Goal: Task Accomplishment & Management: Manage account settings

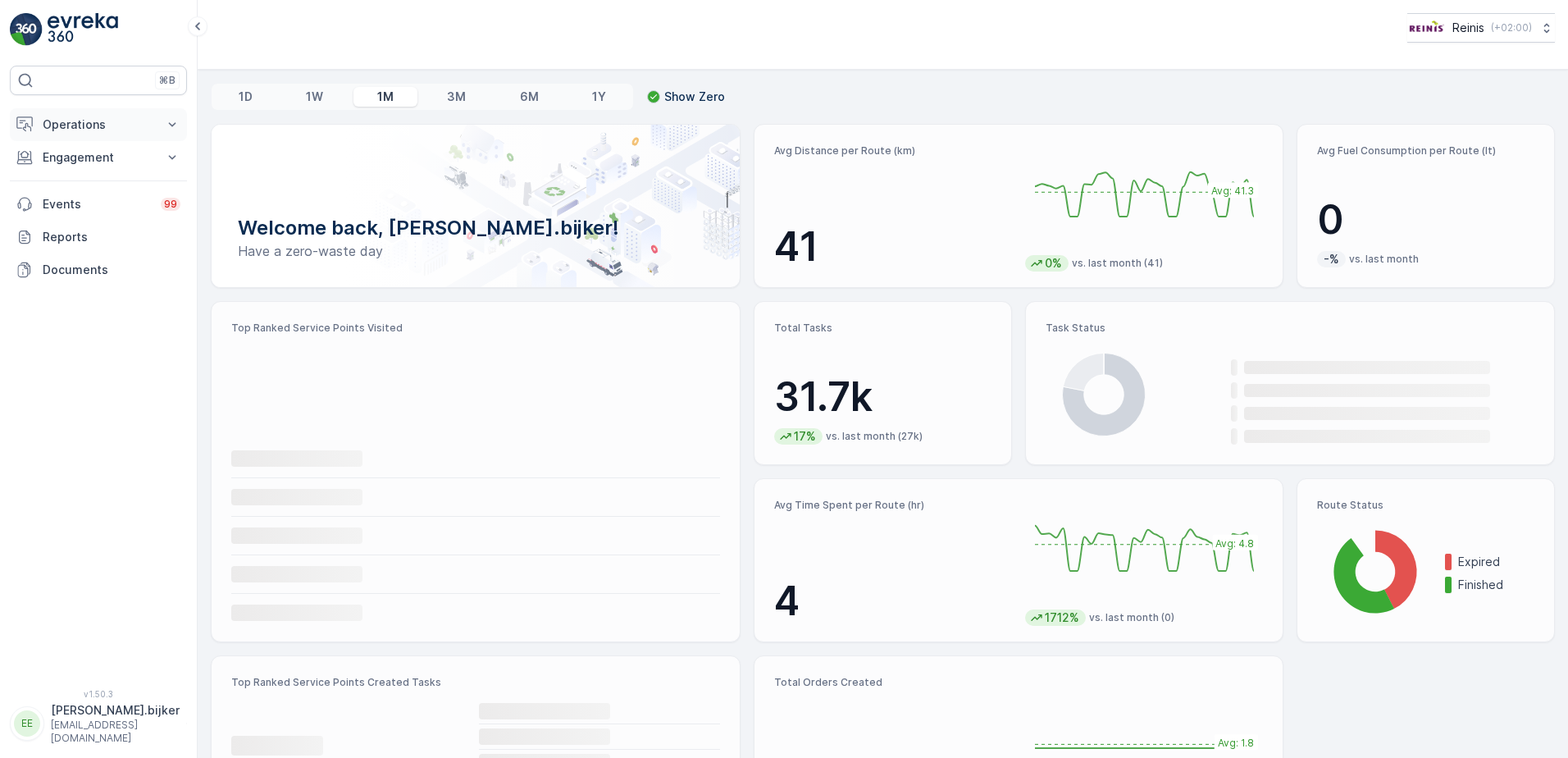
click at [108, 126] on p "Operations" at bounding box center [98, 124] width 111 height 16
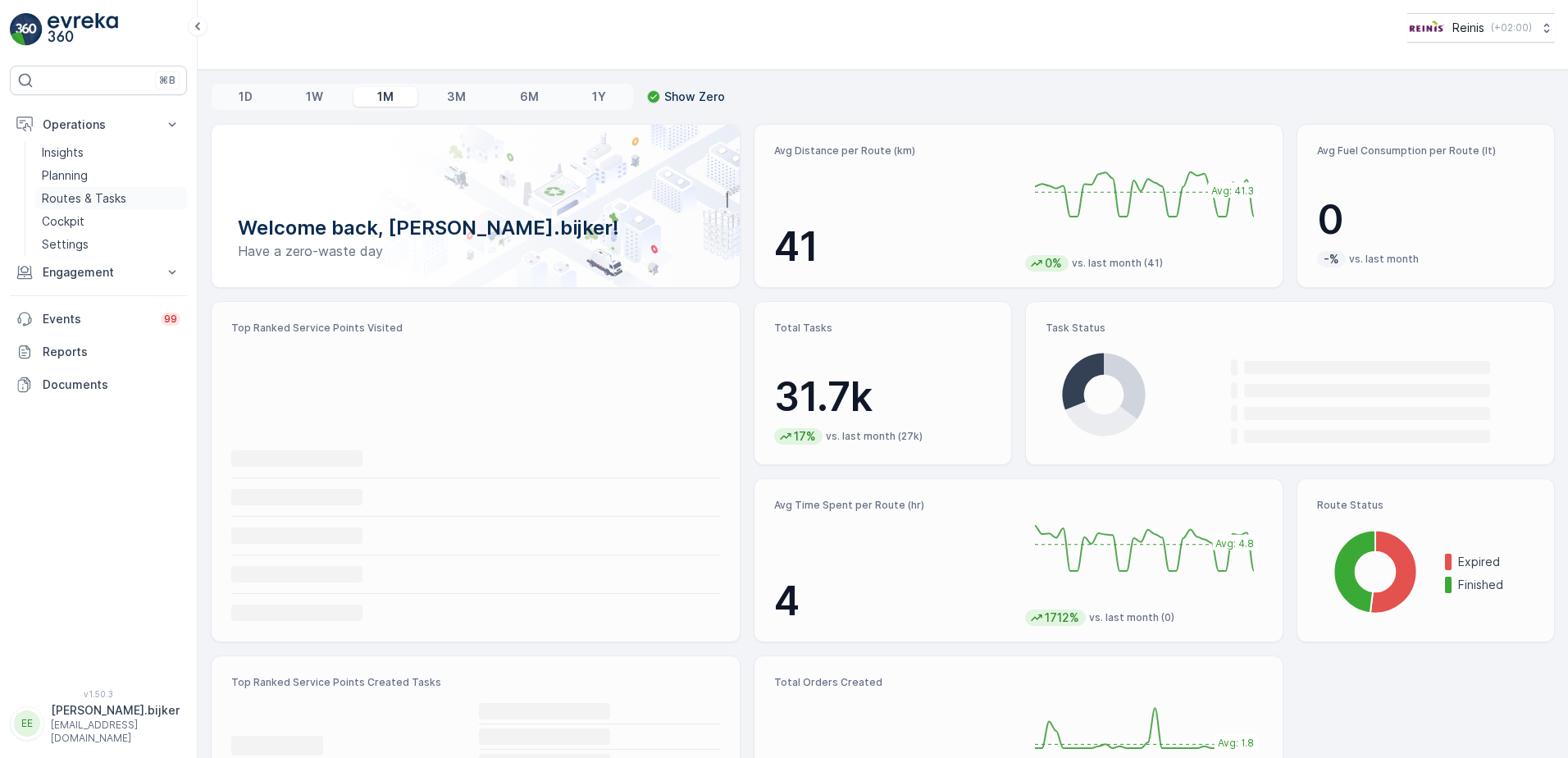
click at [87, 203] on p "Routes & Tasks" at bounding box center [84, 198] width 85 height 16
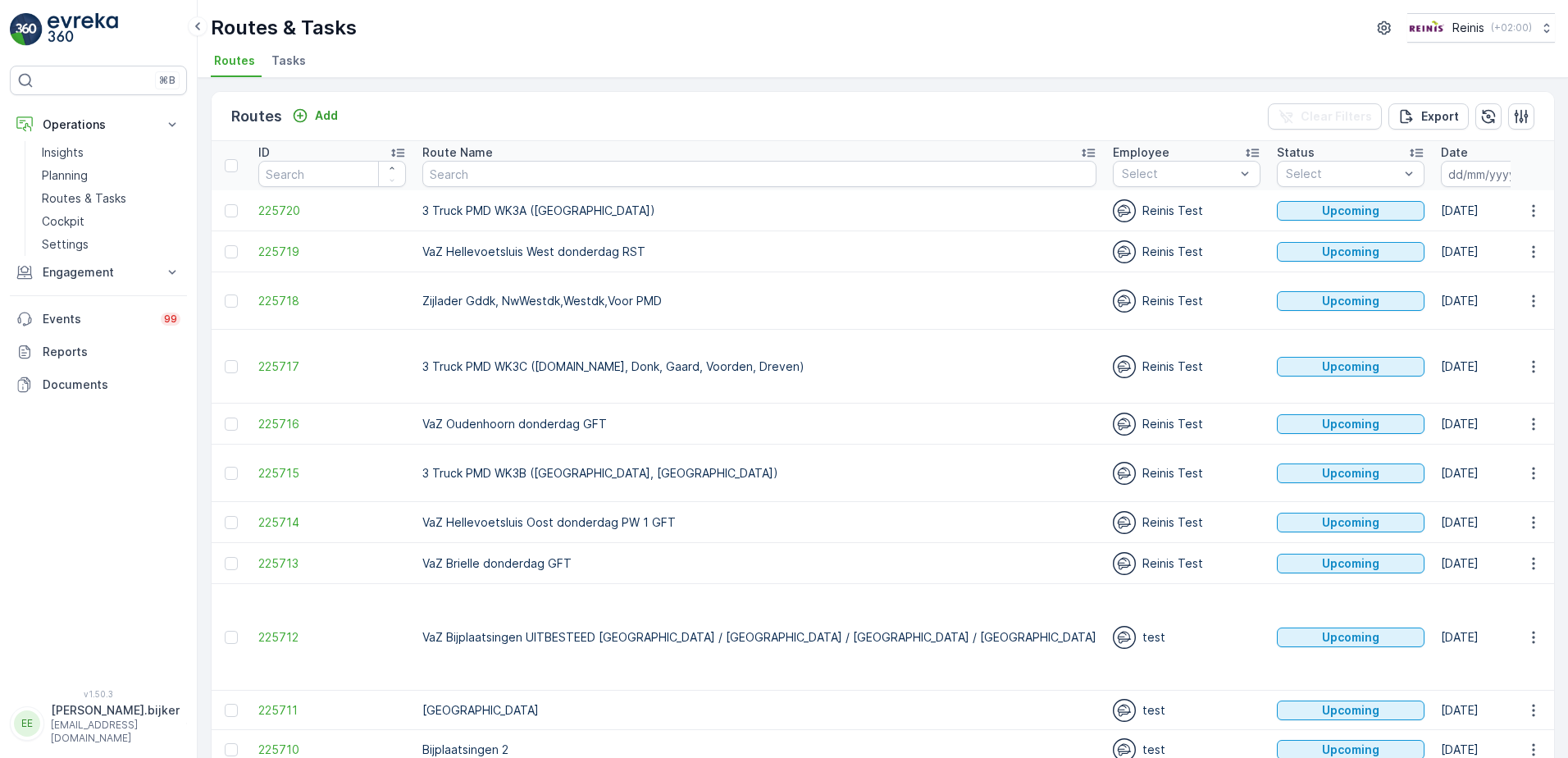
click at [1530, 170] on icon "button" at bounding box center [1538, 173] width 16 height 16
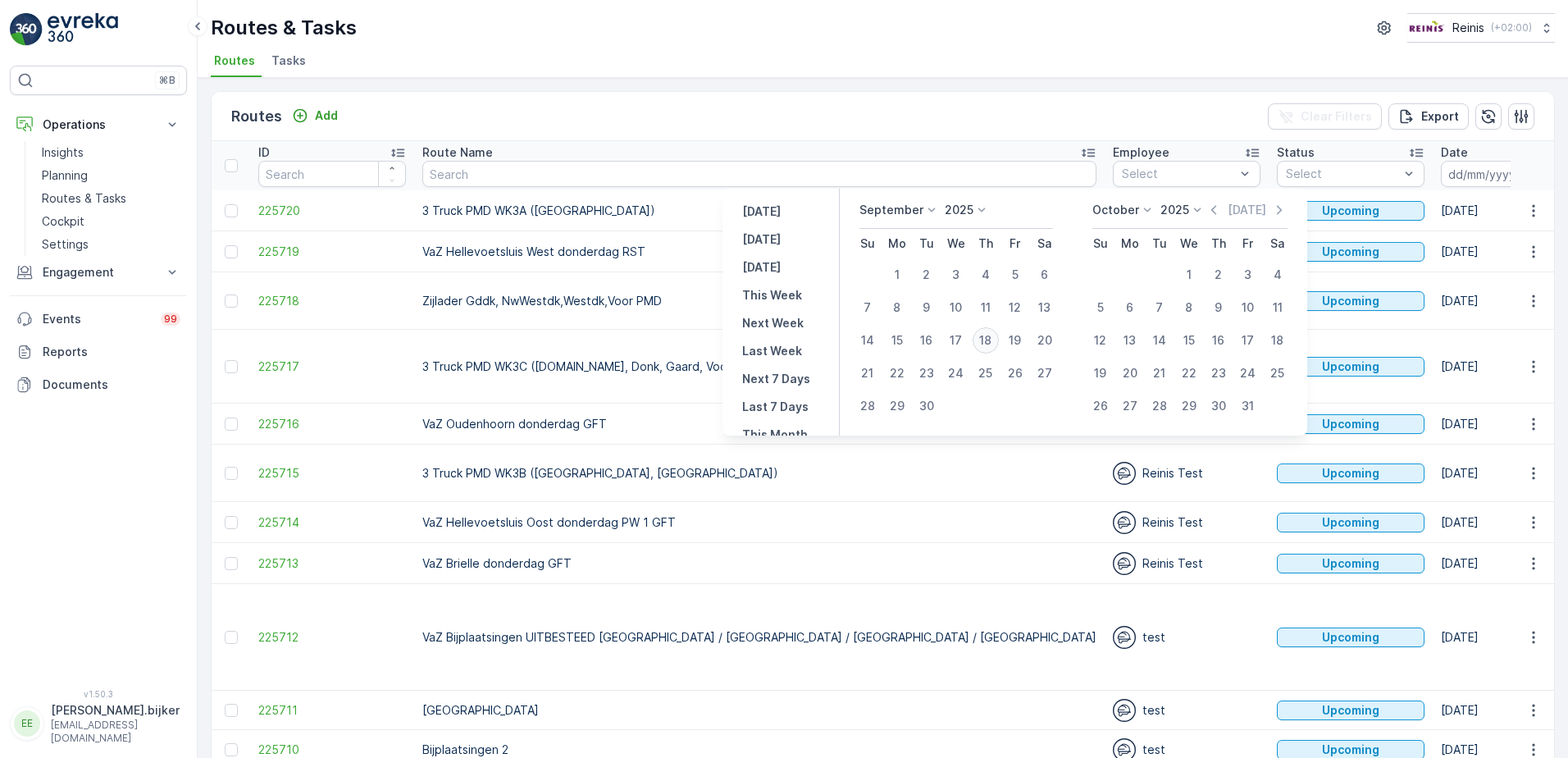
click at [988, 342] on div "18" at bounding box center [986, 340] width 27 height 27
type input "[DATE]"
click at [988, 342] on div "18" at bounding box center [986, 340] width 27 height 27
type input "[DATE]"
click at [988, 342] on div "18" at bounding box center [986, 340] width 27 height 27
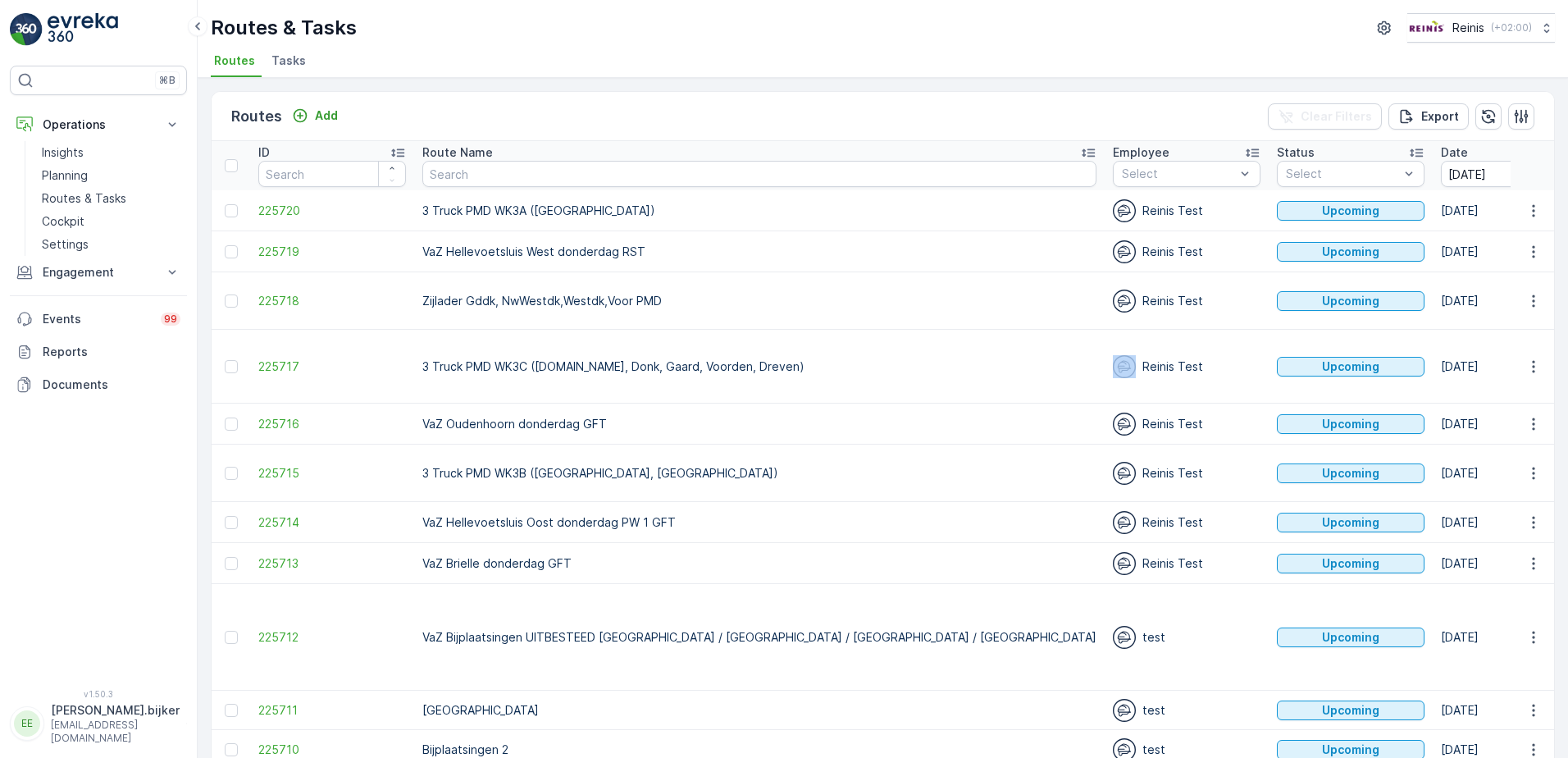
click at [1105, 342] on td "Reinis Test" at bounding box center [1186, 367] width 164 height 74
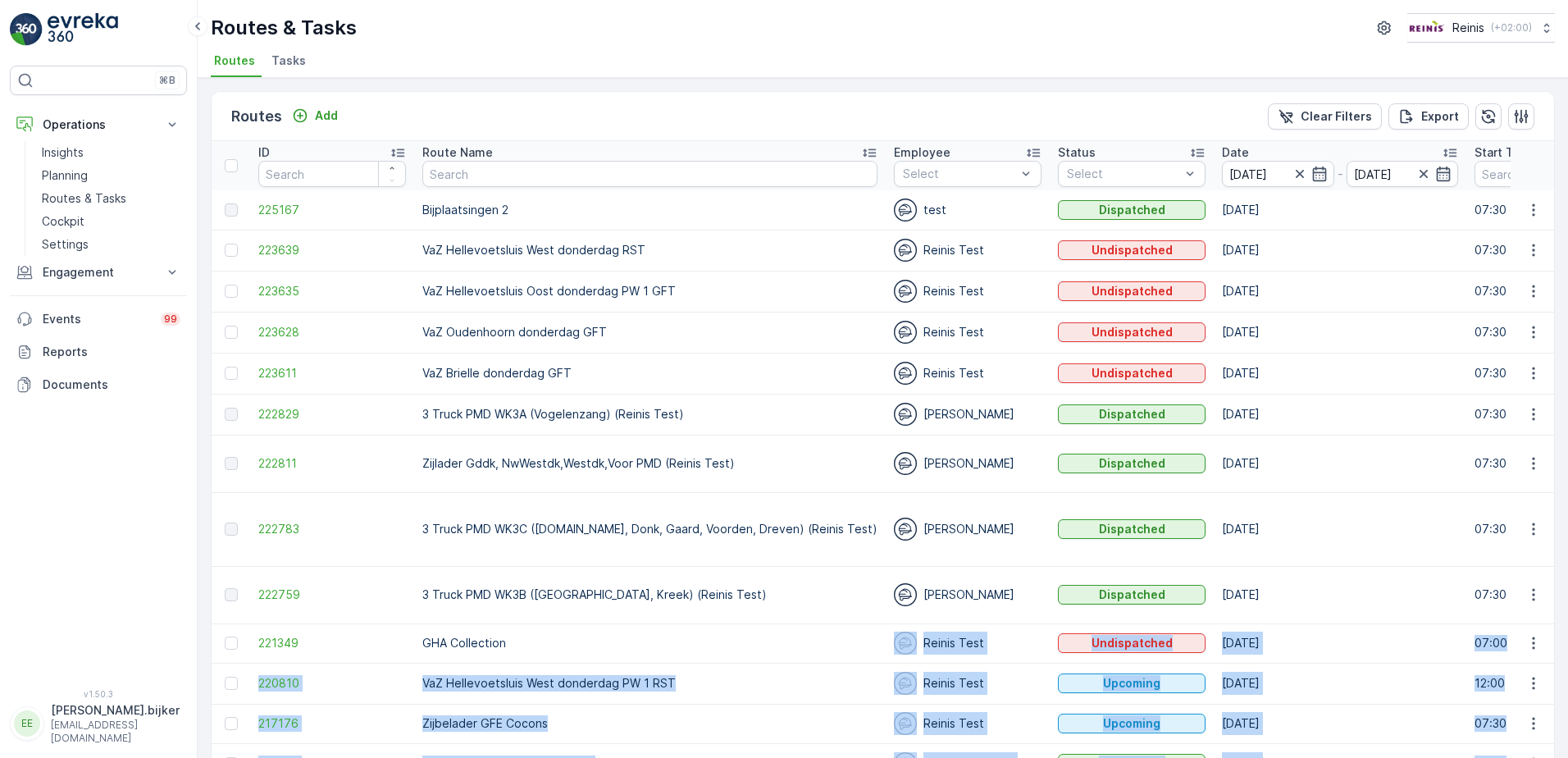
scroll to position [82, 0]
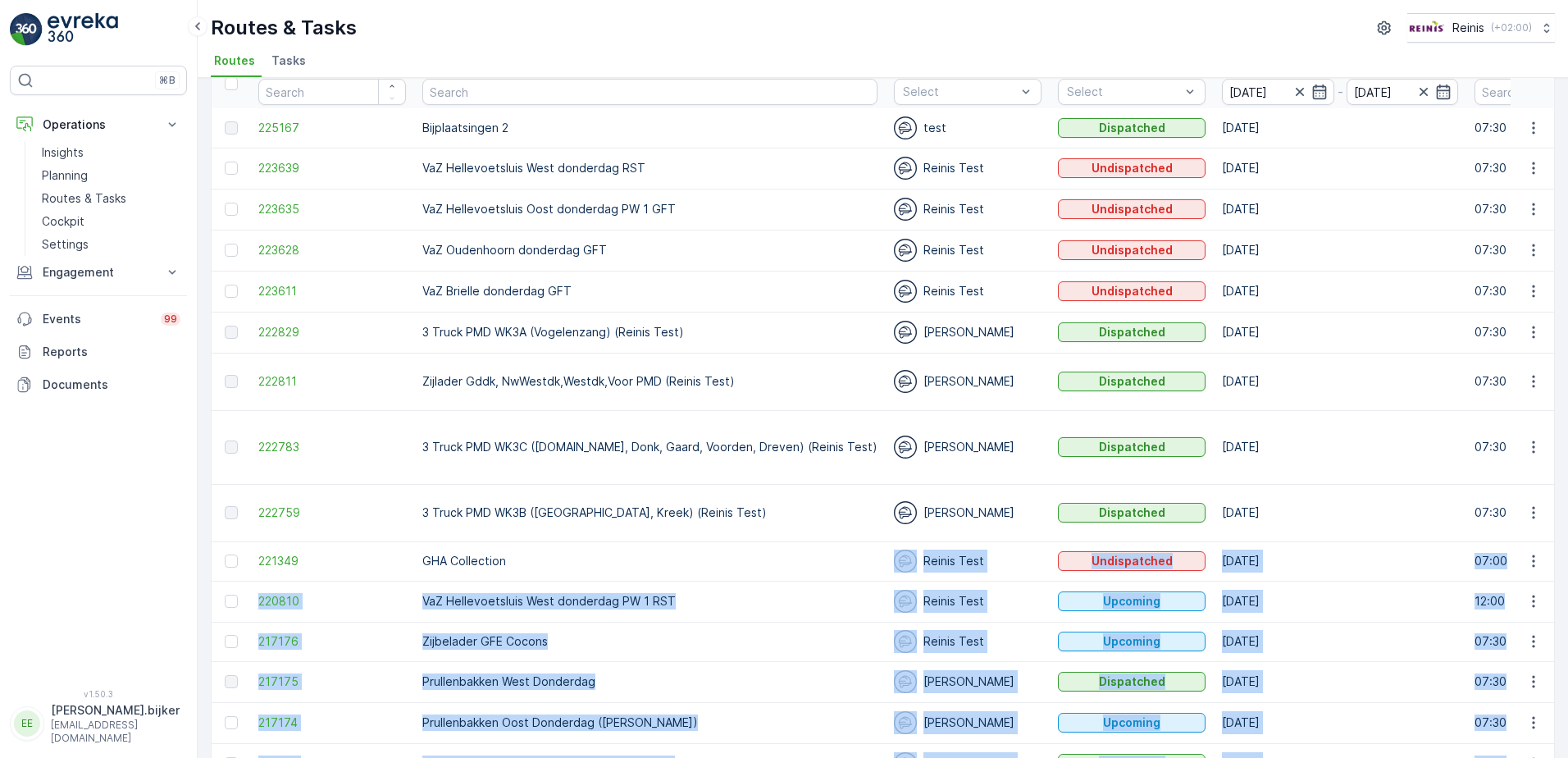
click at [907, 549] on div "Reinis Test" at bounding box center [967, 560] width 147 height 23
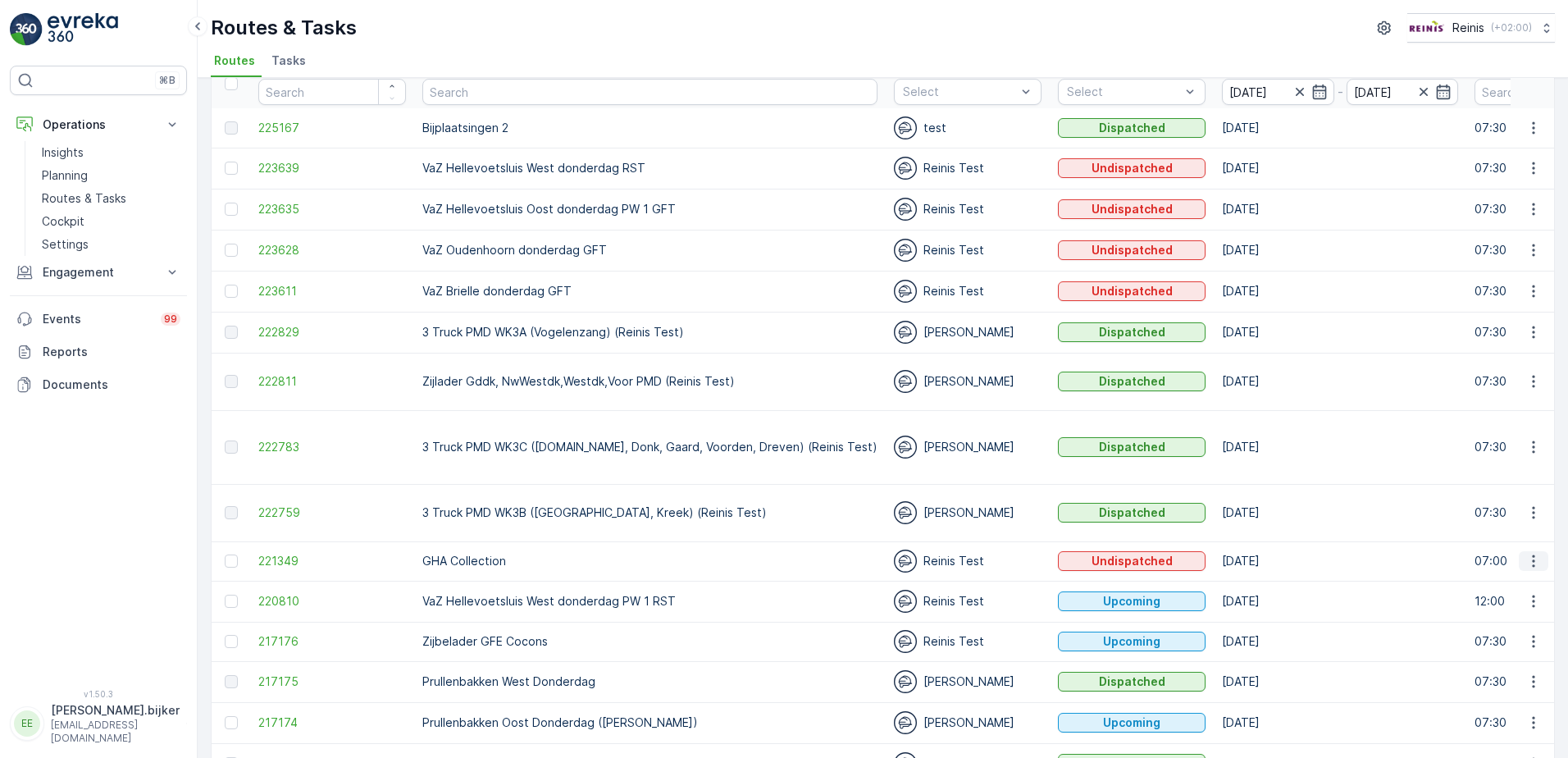
click at [1531, 553] on icon "button" at bounding box center [1533, 560] width 16 height 16
click at [1533, 550] on span "See More Details" at bounding box center [1495, 552] width 95 height 16
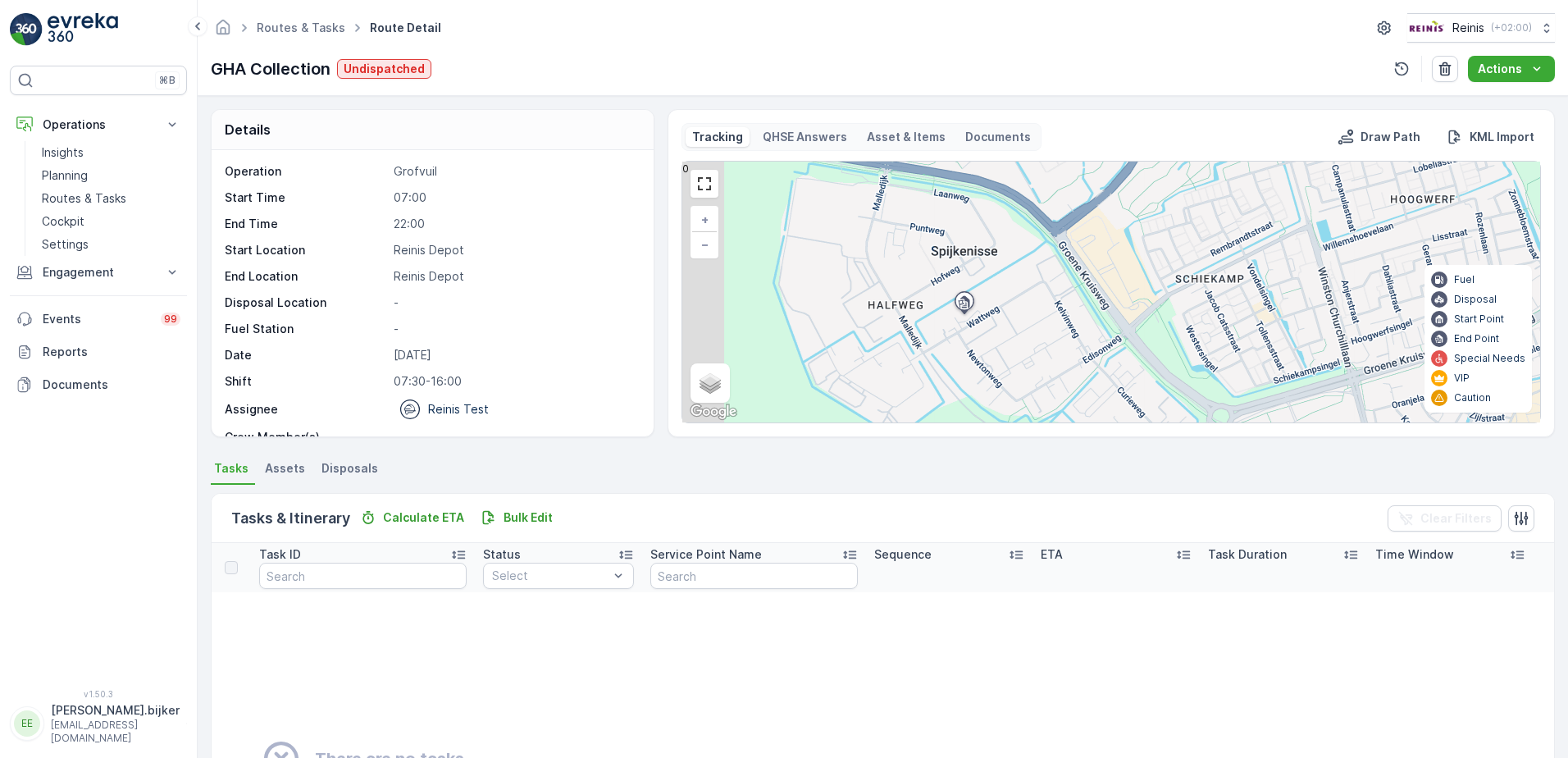
drag, startPoint x: 1007, startPoint y: 291, endPoint x: 1206, endPoint y: 190, distance: 223.2
click at [1215, 183] on div "+ − Satellite Roadmap Terrain Hybrid Leaflet Keyboard shortcuts Map Data Map da…" at bounding box center [1110, 292] width 858 height 261
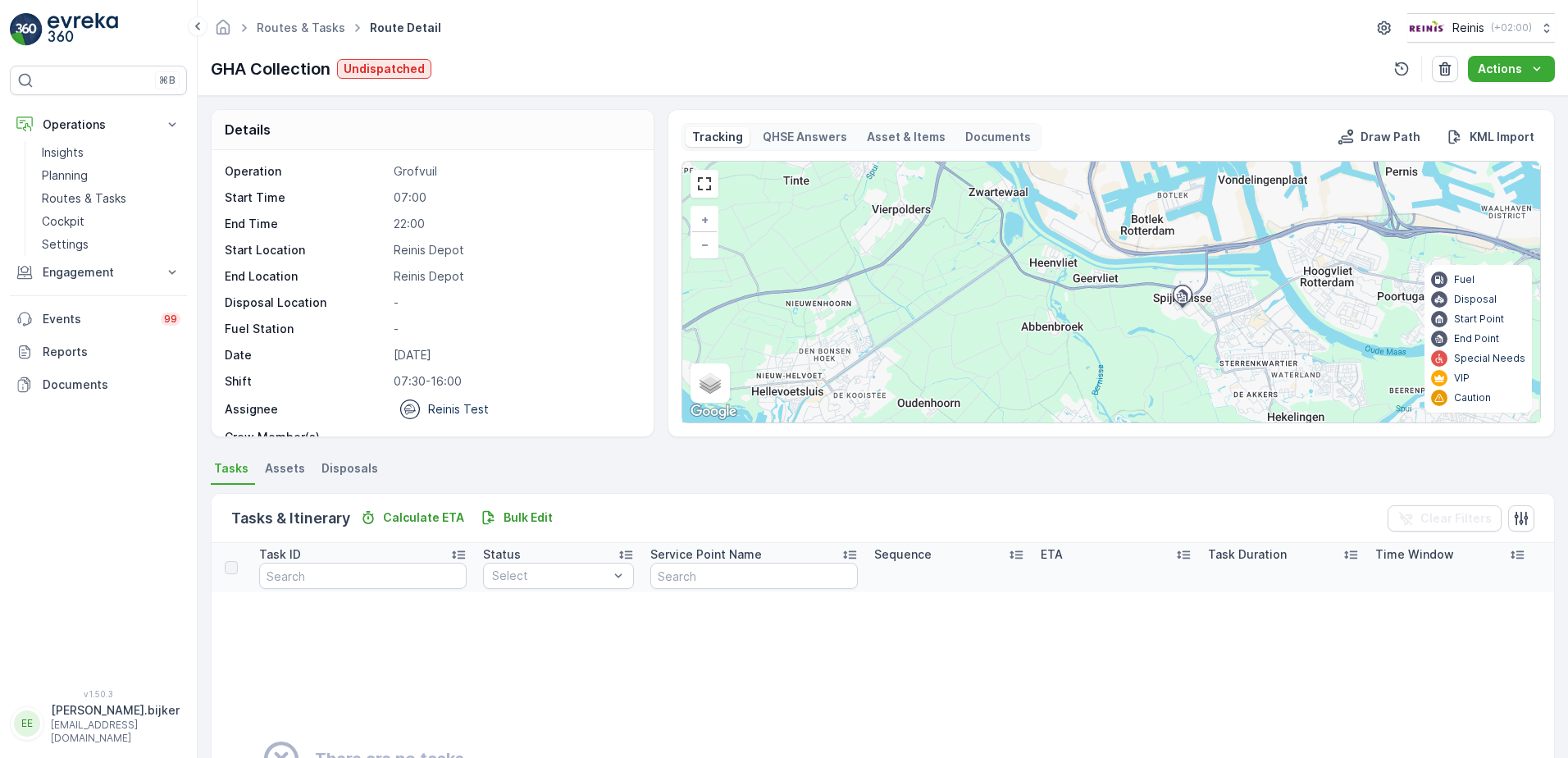
drag, startPoint x: 1093, startPoint y: 268, endPoint x: 1082, endPoint y: 347, distance: 79.8
click at [1082, 347] on div "+ − Satellite Roadmap Terrain Hybrid Leaflet Keyboard shortcuts Map Data Map da…" at bounding box center [1110, 292] width 858 height 261
click at [86, 271] on p "Engagement" at bounding box center [98, 272] width 111 height 16
click at [62, 404] on link "Pricing Engine" at bounding box center [111, 415] width 152 height 23
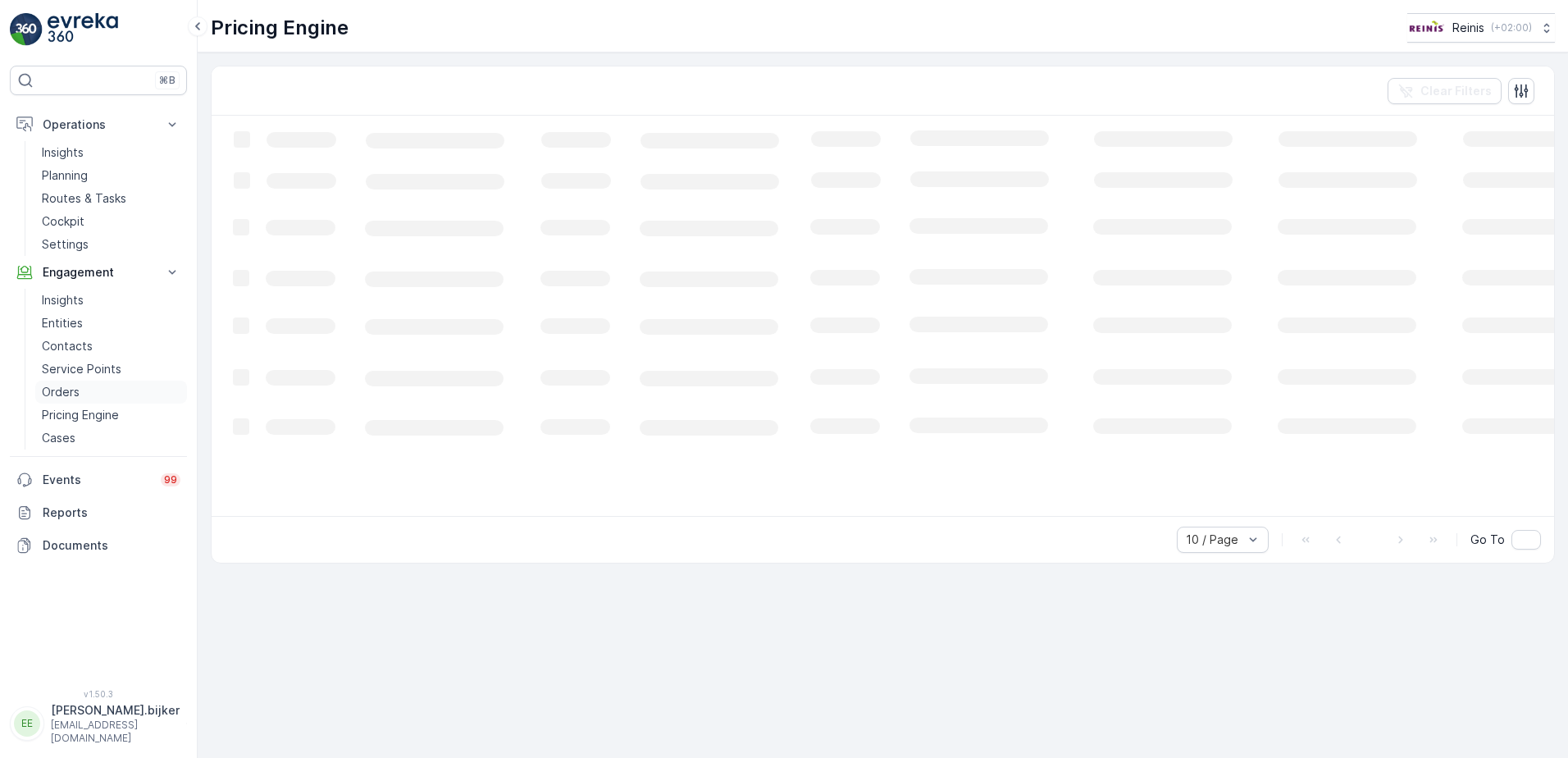
click at [60, 396] on p "Orders" at bounding box center [61, 391] width 38 height 16
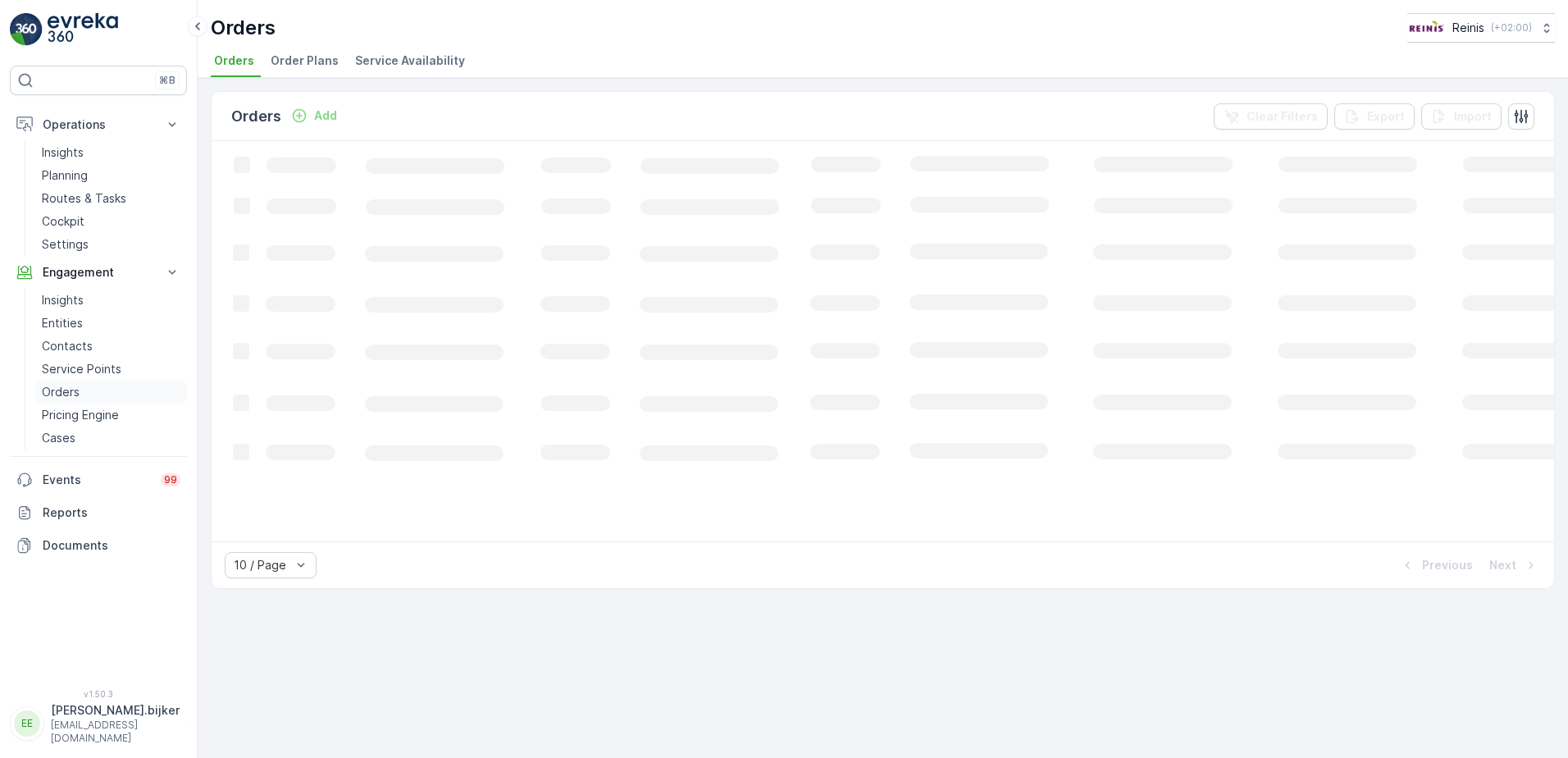
click at [62, 388] on p "Orders" at bounding box center [61, 391] width 38 height 16
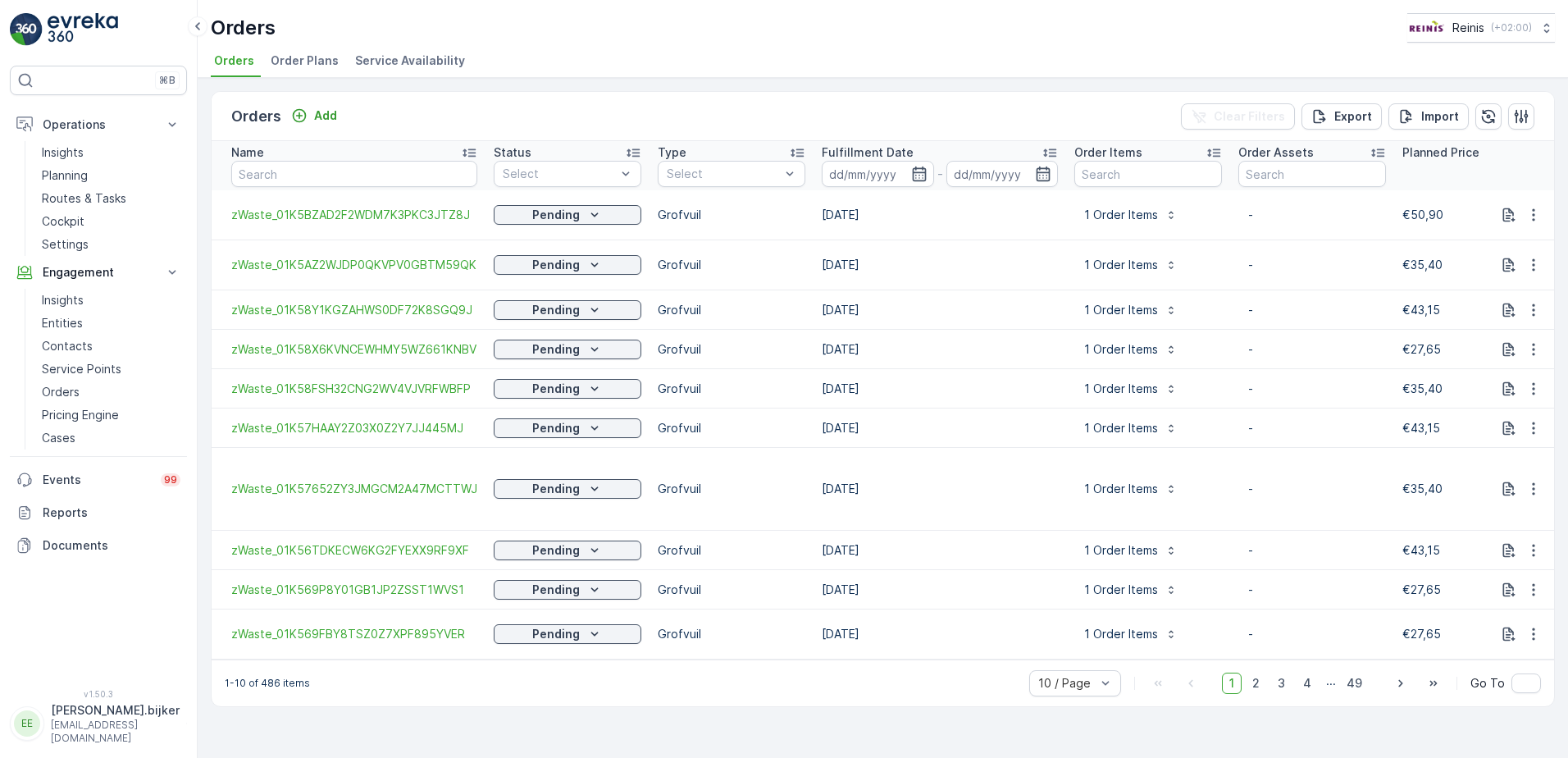
drag, startPoint x: 580, startPoint y: 345, endPoint x: 966, endPoint y: 565, distance: 444.3
drag, startPoint x: 966, startPoint y: 565, endPoint x: 777, endPoint y: 374, distance: 268.7
click at [793, 381] on p "Grofvuil" at bounding box center [730, 388] width 147 height 16
click at [925, 166] on icon "button" at bounding box center [918, 173] width 16 height 16
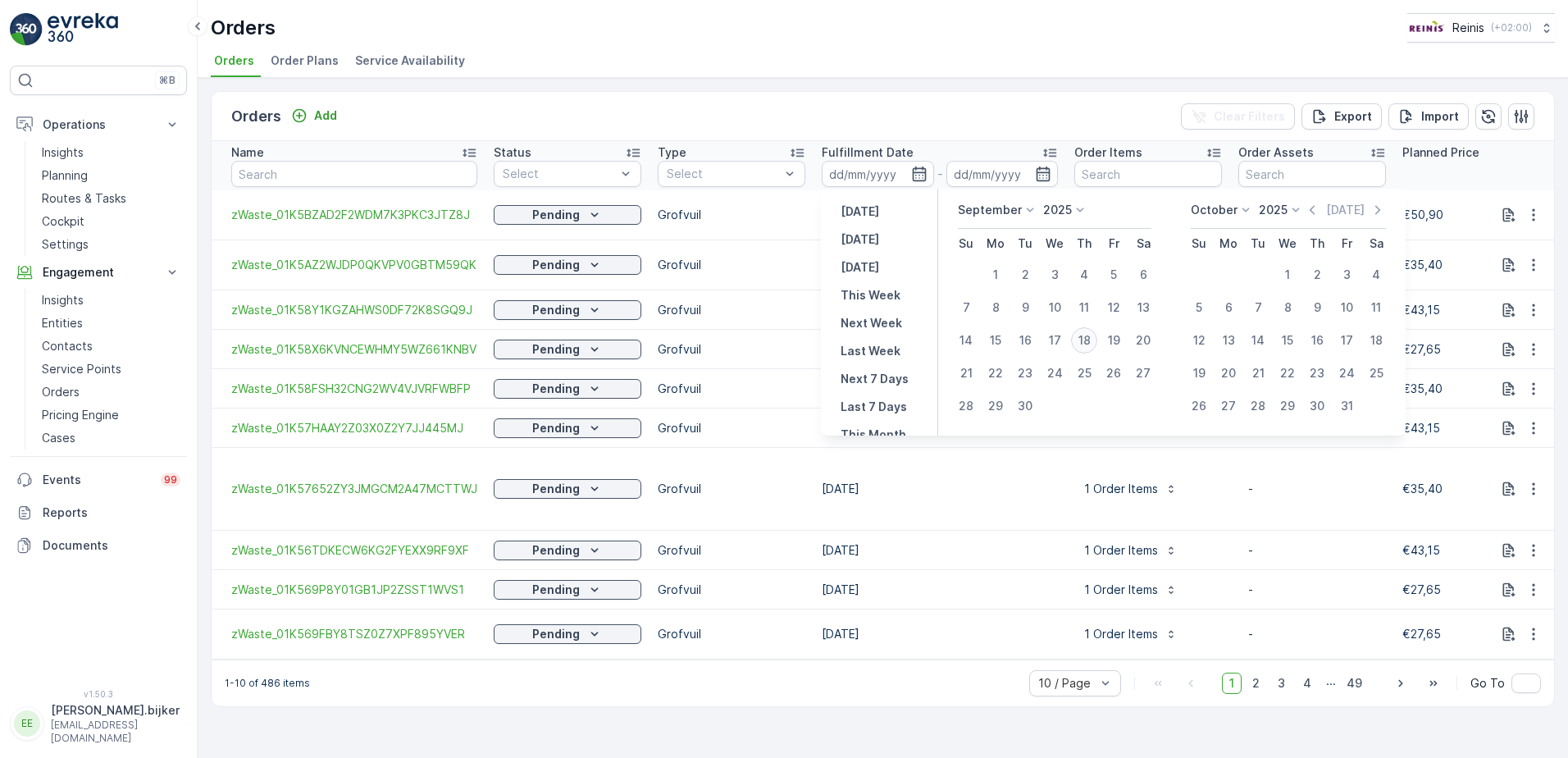
click at [1085, 339] on div "18" at bounding box center [1085, 340] width 27 height 27
type input "[DATE]"
click at [1085, 339] on div "18" at bounding box center [1085, 340] width 27 height 27
type input "[DATE]"
click at [1085, 339] on div "18" at bounding box center [1085, 340] width 27 height 27
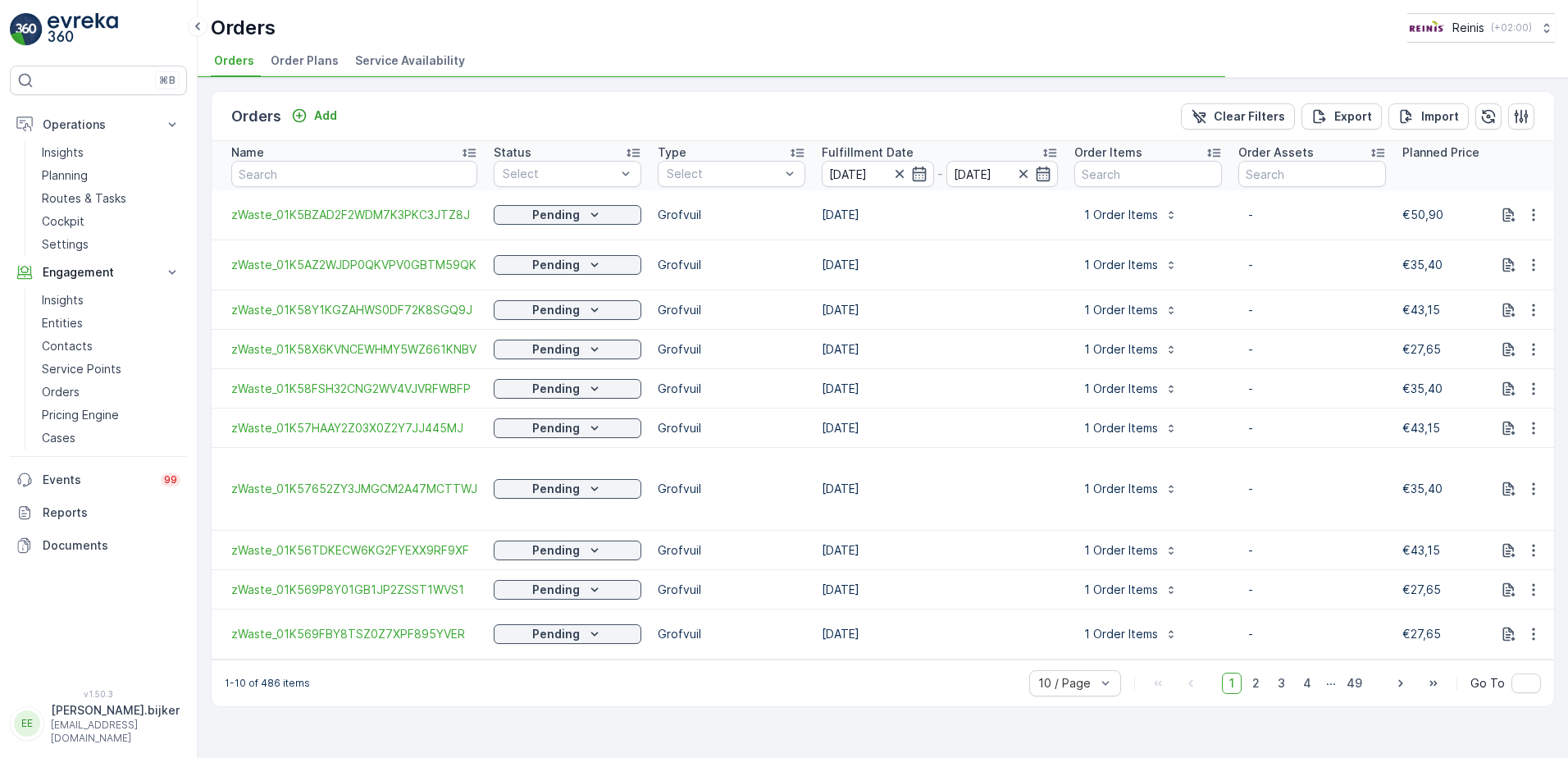
drag, startPoint x: 1083, startPoint y: 338, endPoint x: 1123, endPoint y: 34, distance: 306.6
click at [1122, 33] on div "Orders Reinis ( +02:00 )" at bounding box center [882, 28] width 1344 height 29
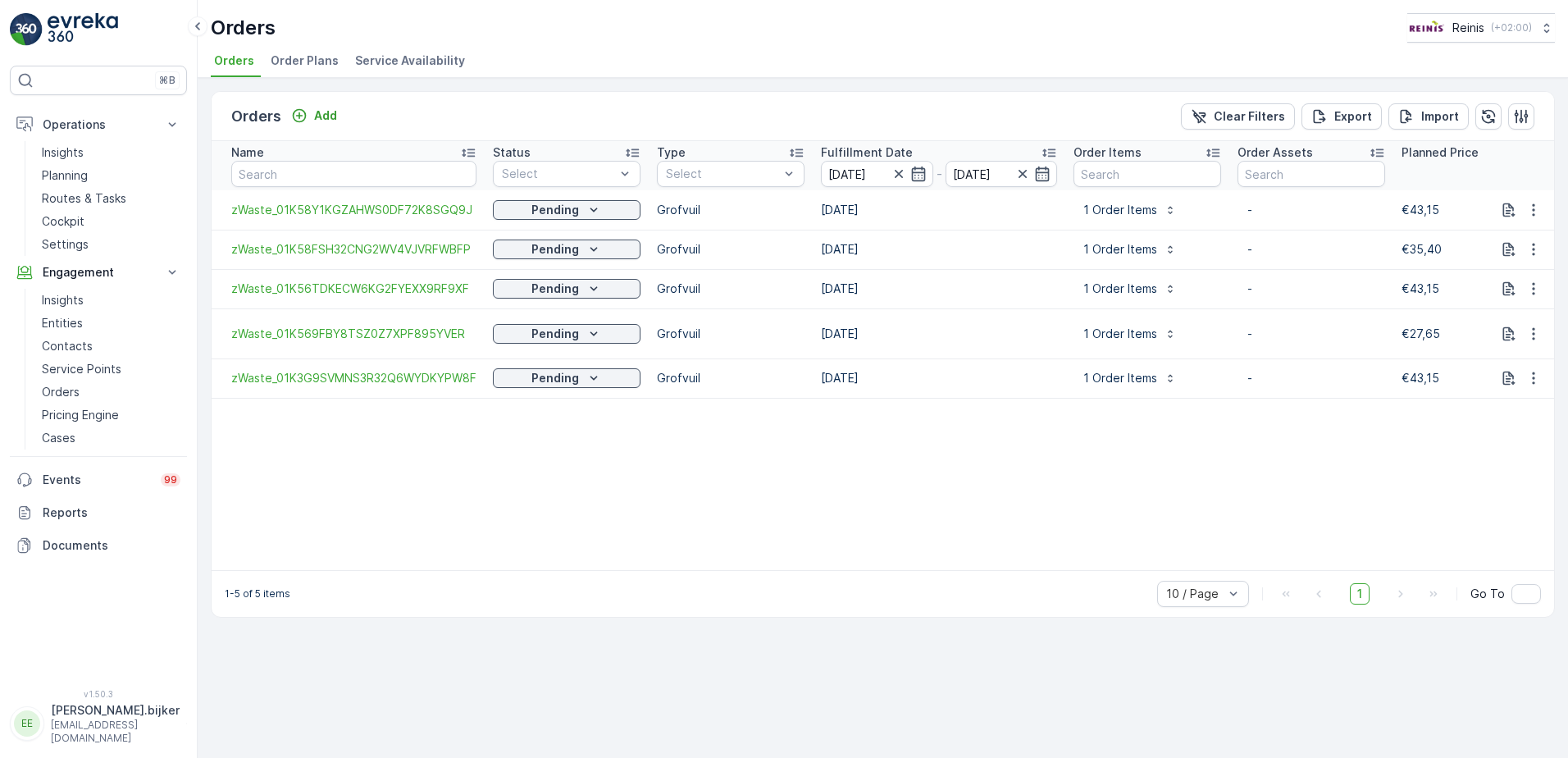
drag, startPoint x: 936, startPoint y: 365, endPoint x: 936, endPoint y: 545, distance: 180.0
drag, startPoint x: 936, startPoint y: 545, endPoint x: 752, endPoint y: 493, distance: 191.2
click at [1539, 204] on button "button" at bounding box center [1533, 210] width 29 height 20
click at [1530, 230] on span "See more details" at bounding box center [1509, 234] width 93 height 16
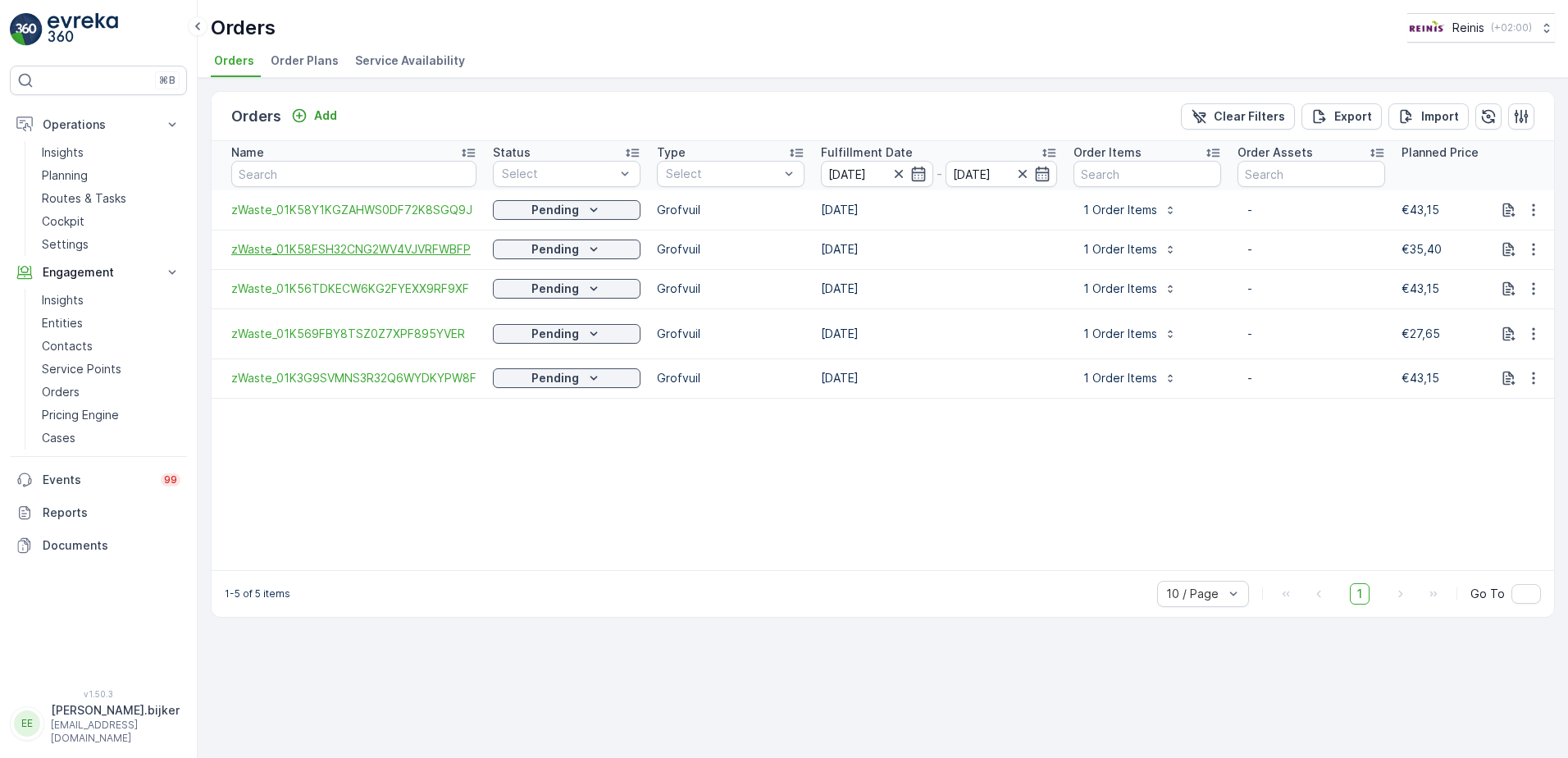
click at [378, 248] on span "zWaste_01K58FSH32CNG2WV4VJVRFWBFP" at bounding box center [353, 249] width 245 height 16
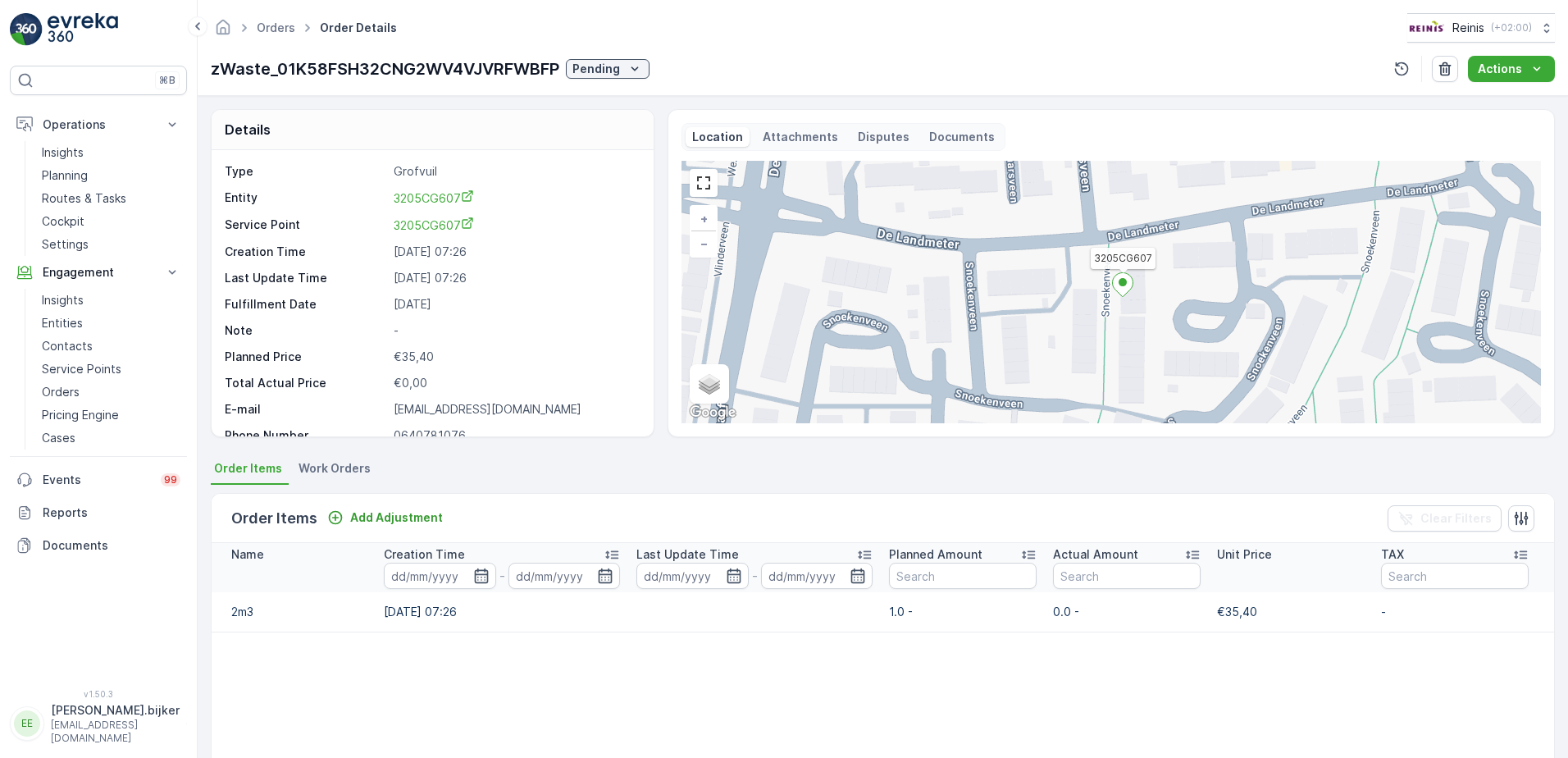
click at [1124, 286] on icon at bounding box center [1124, 284] width 21 height 24
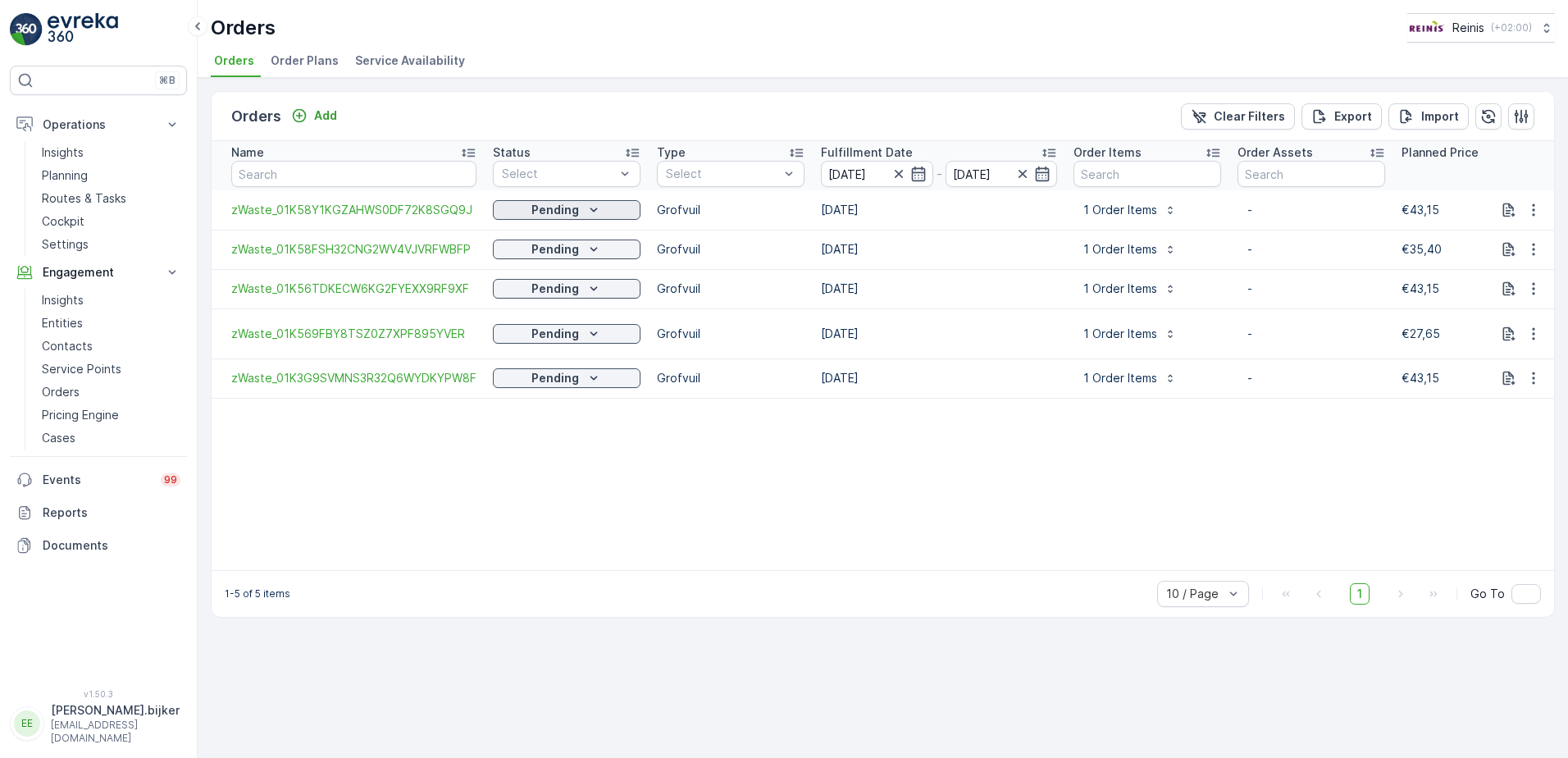
click at [595, 213] on icon "Pending" at bounding box center [593, 209] width 16 height 16
click at [546, 327] on span "Escalated" at bounding box center [532, 326] width 54 height 16
click at [594, 252] on icon "Pending" at bounding box center [593, 249] width 16 height 16
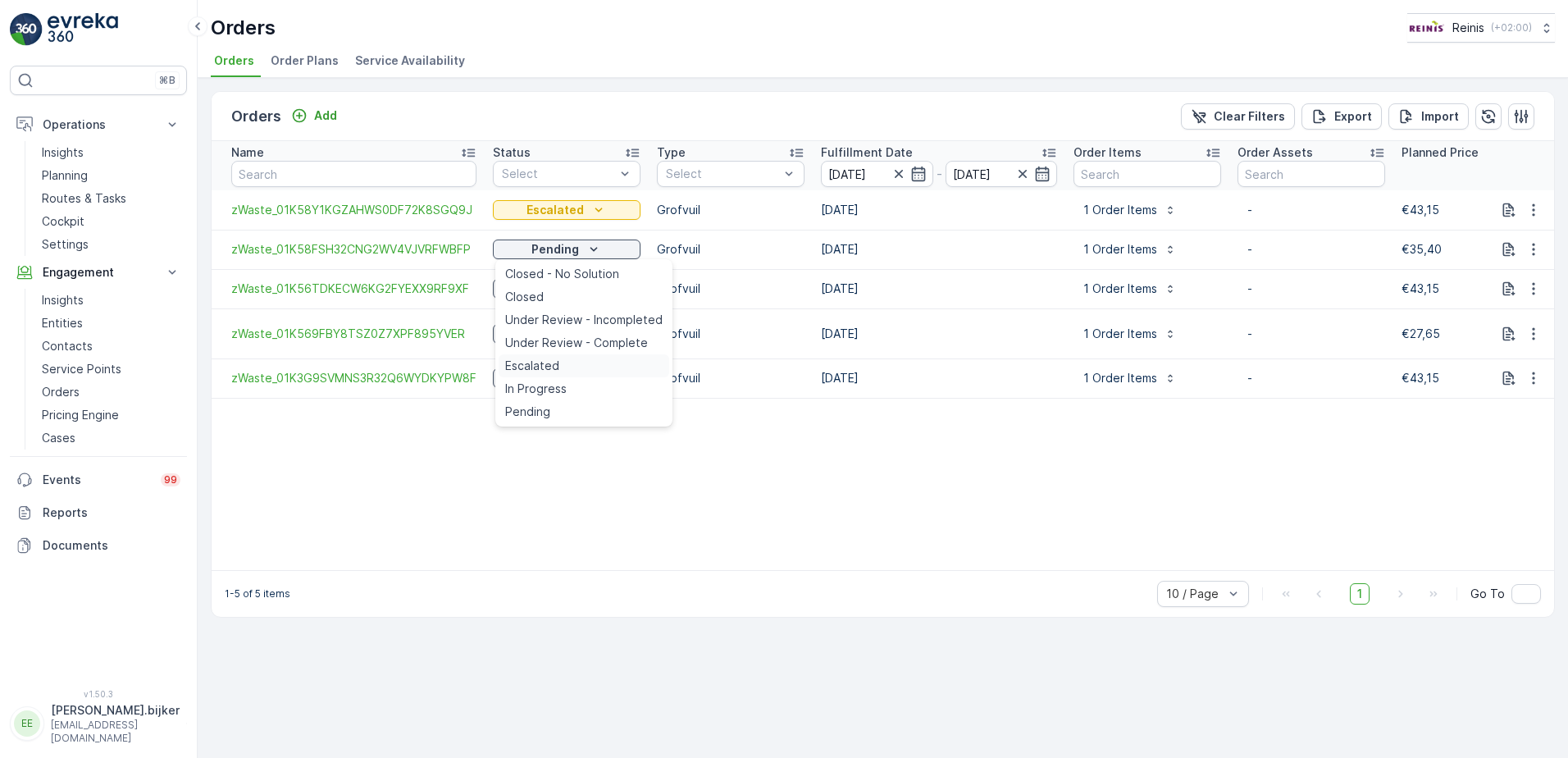
click at [549, 363] on span "Escalated" at bounding box center [532, 365] width 54 height 16
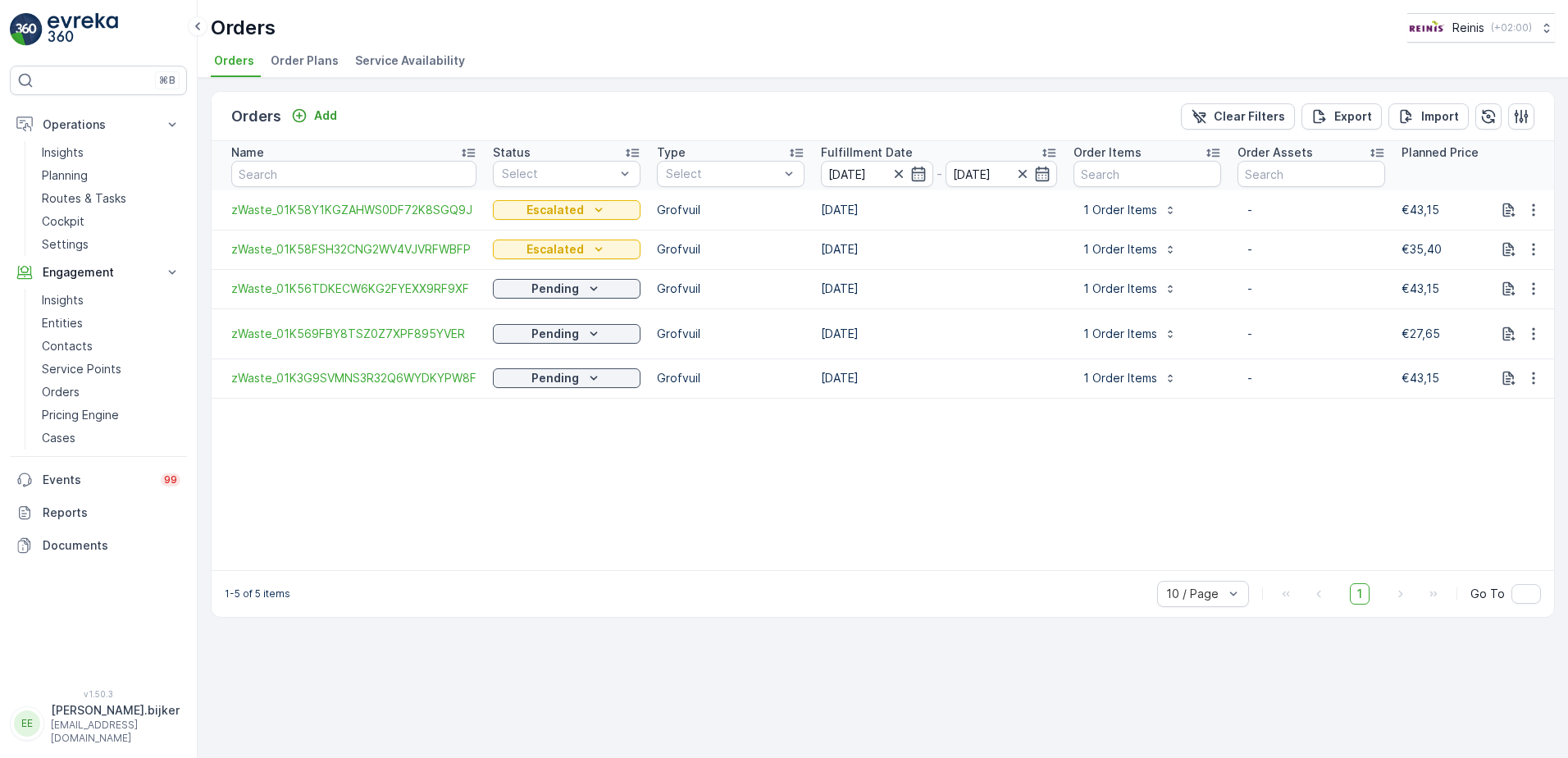
click at [596, 287] on icon "Pending" at bounding box center [593, 288] width 16 height 16
click at [547, 407] on span "Escalated" at bounding box center [532, 405] width 54 height 16
click at [596, 334] on icon "Pending" at bounding box center [593, 333] width 16 height 16
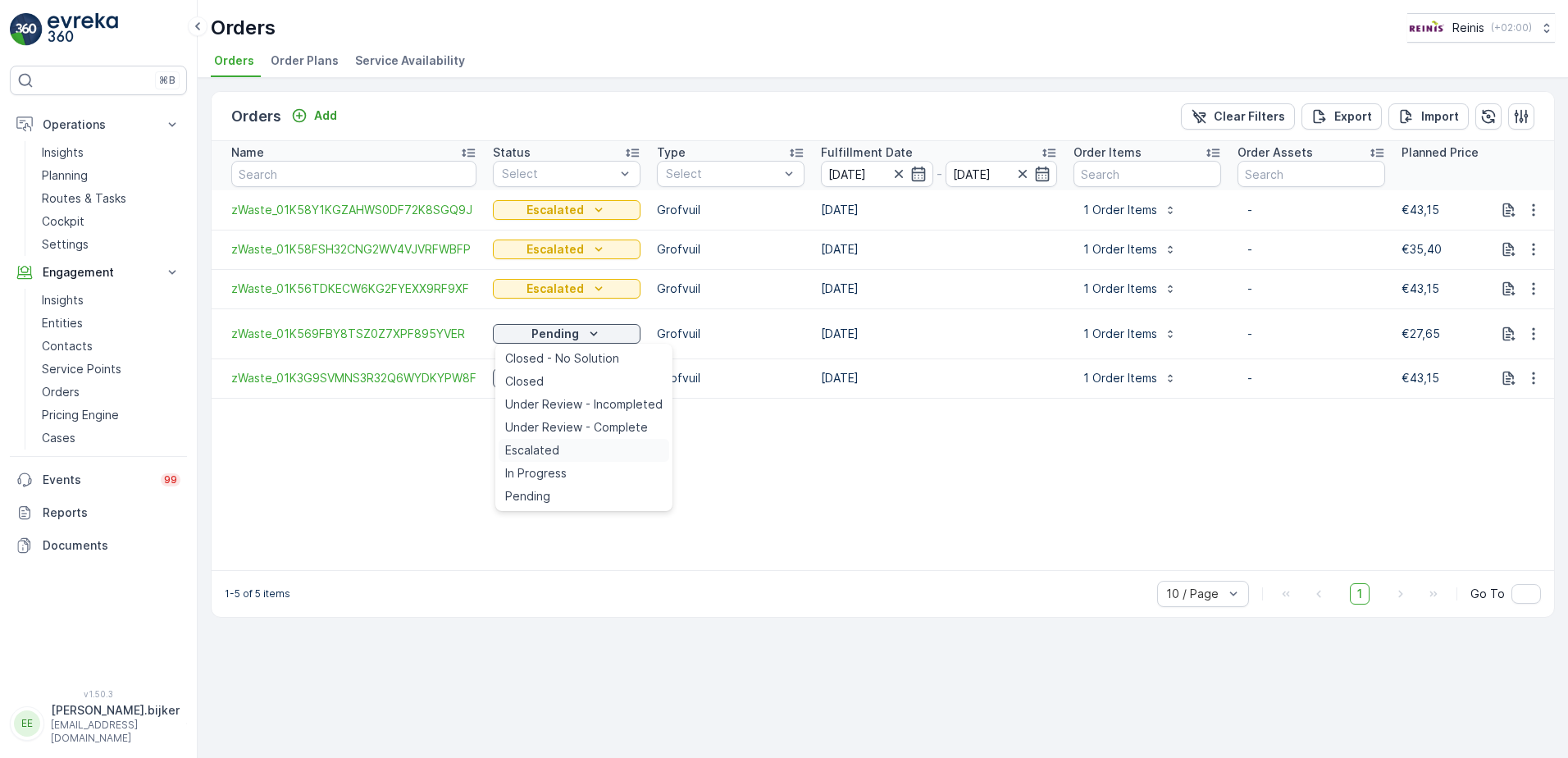
click at [547, 453] on span "Escalated" at bounding box center [532, 449] width 54 height 16
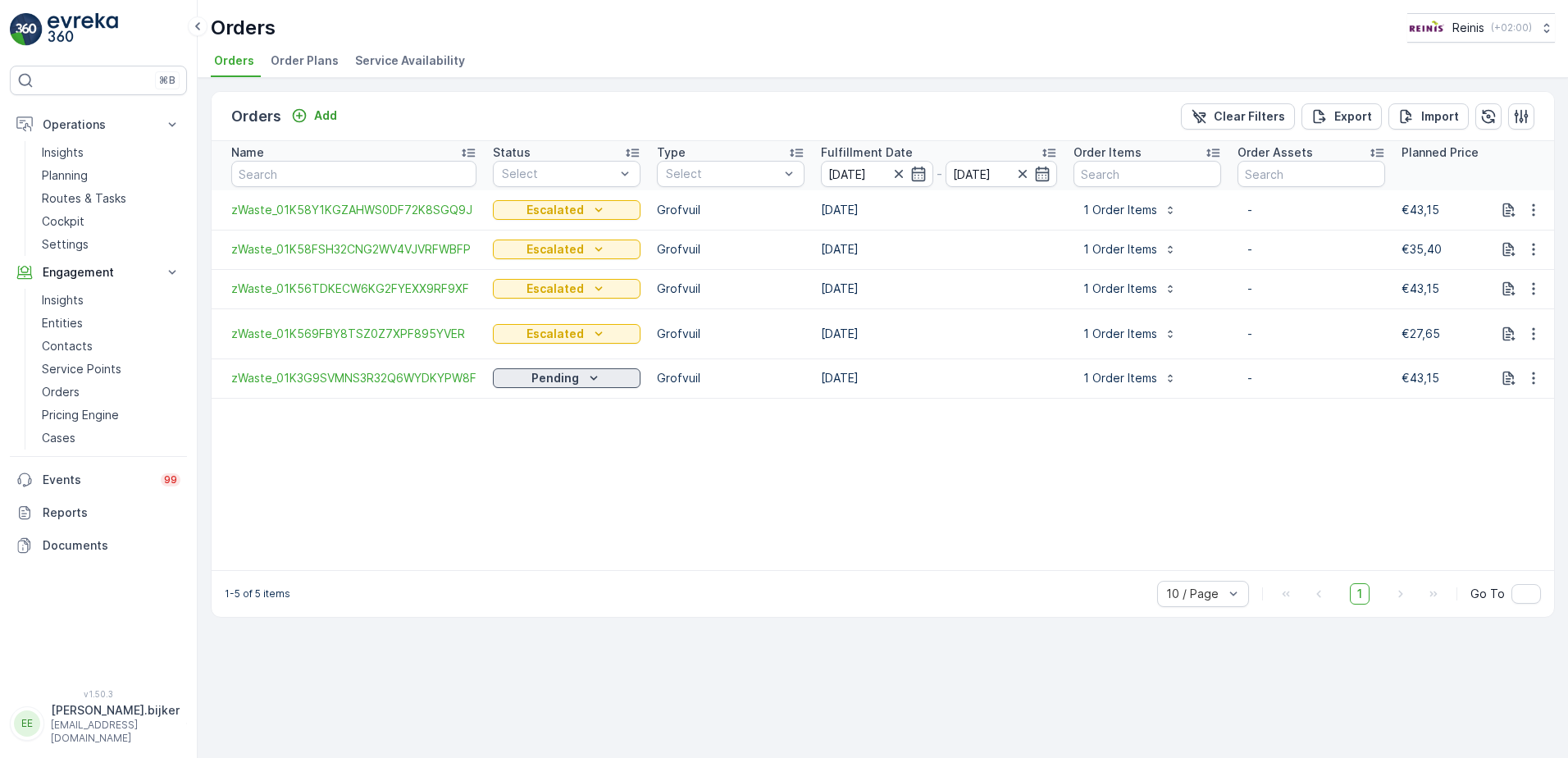
click at [596, 378] on icon "Pending" at bounding box center [595, 377] width 8 height 4
click at [546, 495] on span "Escalated" at bounding box center [532, 494] width 54 height 16
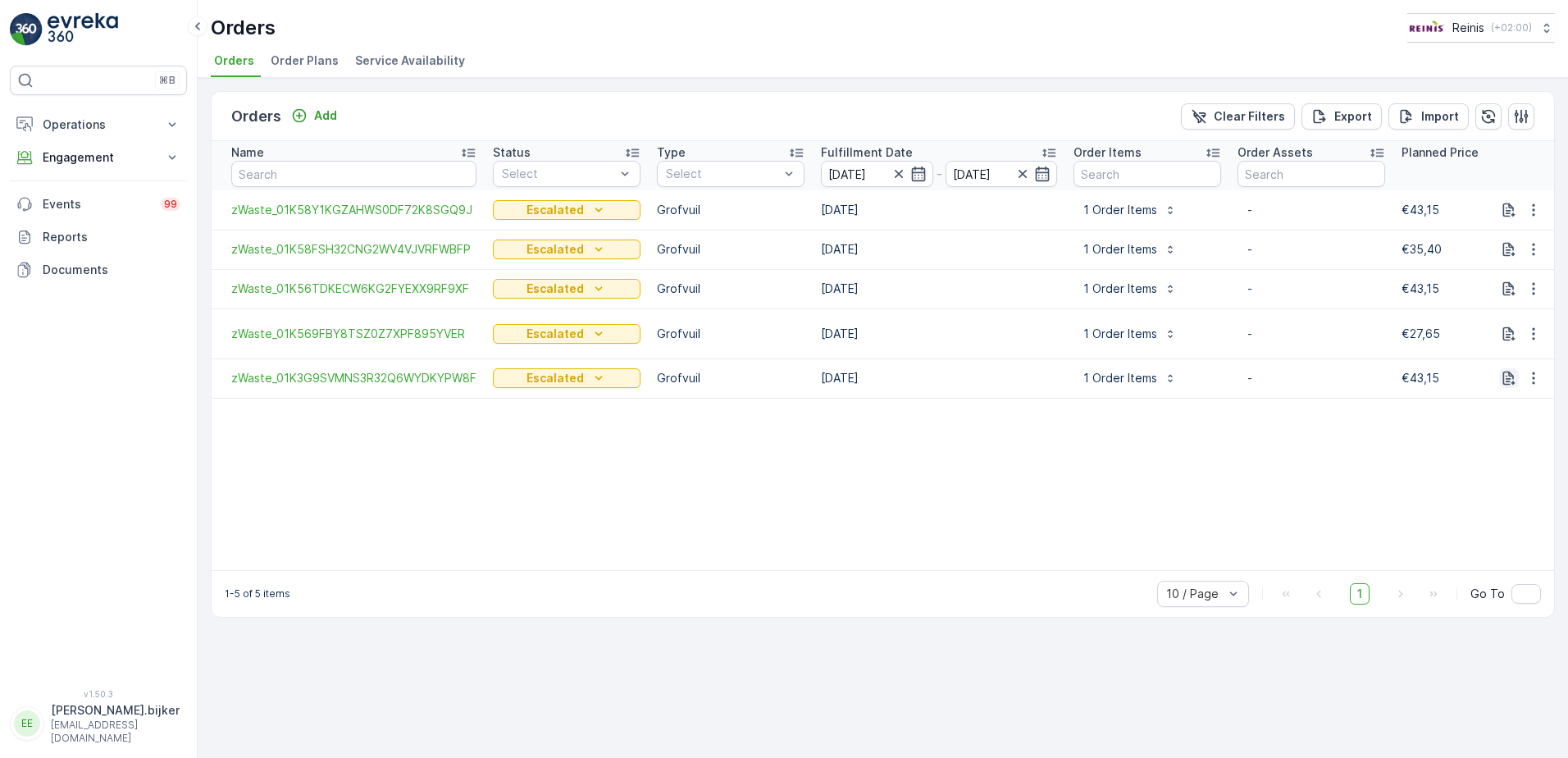
click at [1511, 376] on icon "button" at bounding box center [1508, 378] width 12 height 14
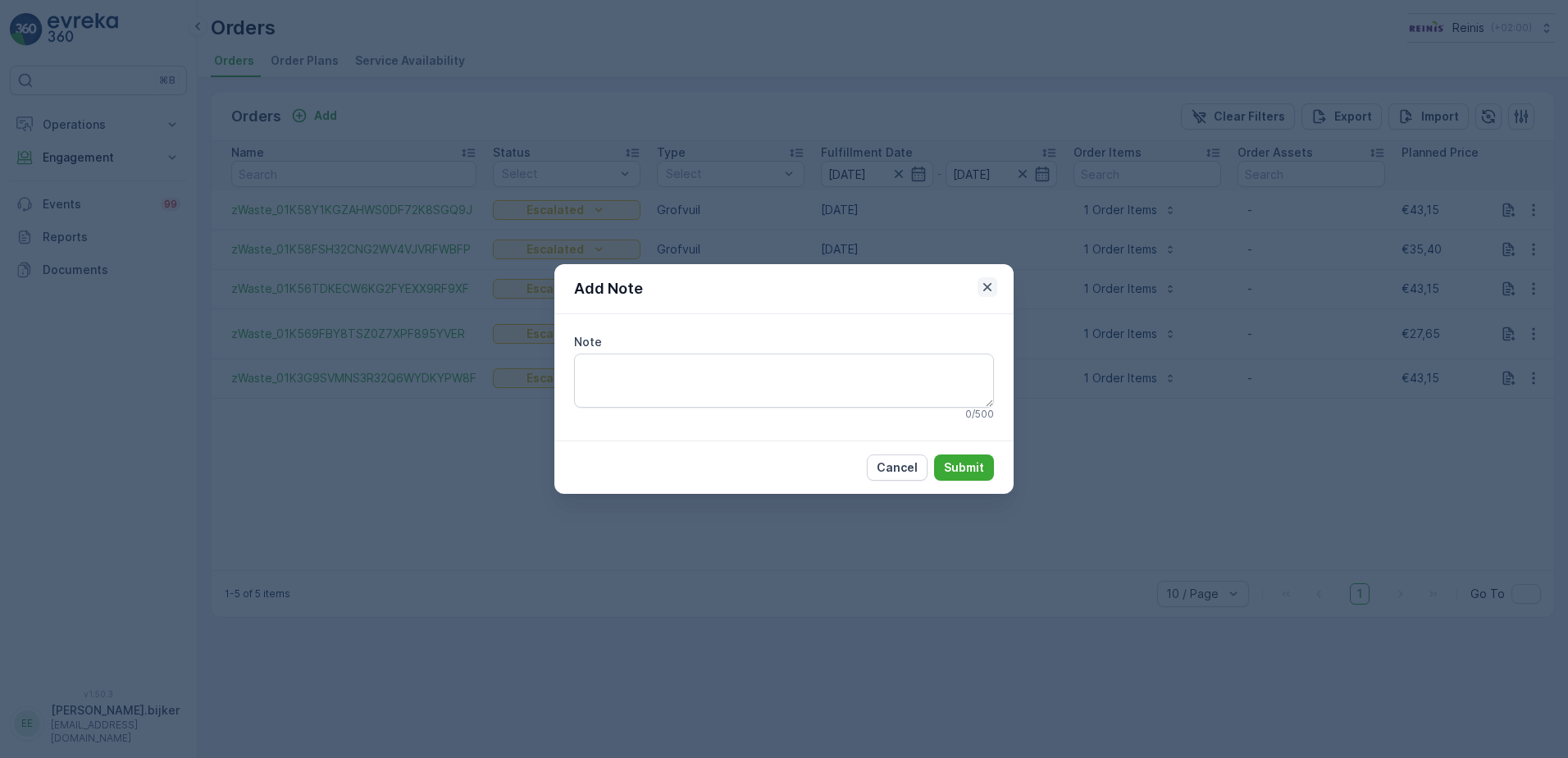
click at [986, 291] on icon "button" at bounding box center [987, 287] width 16 height 16
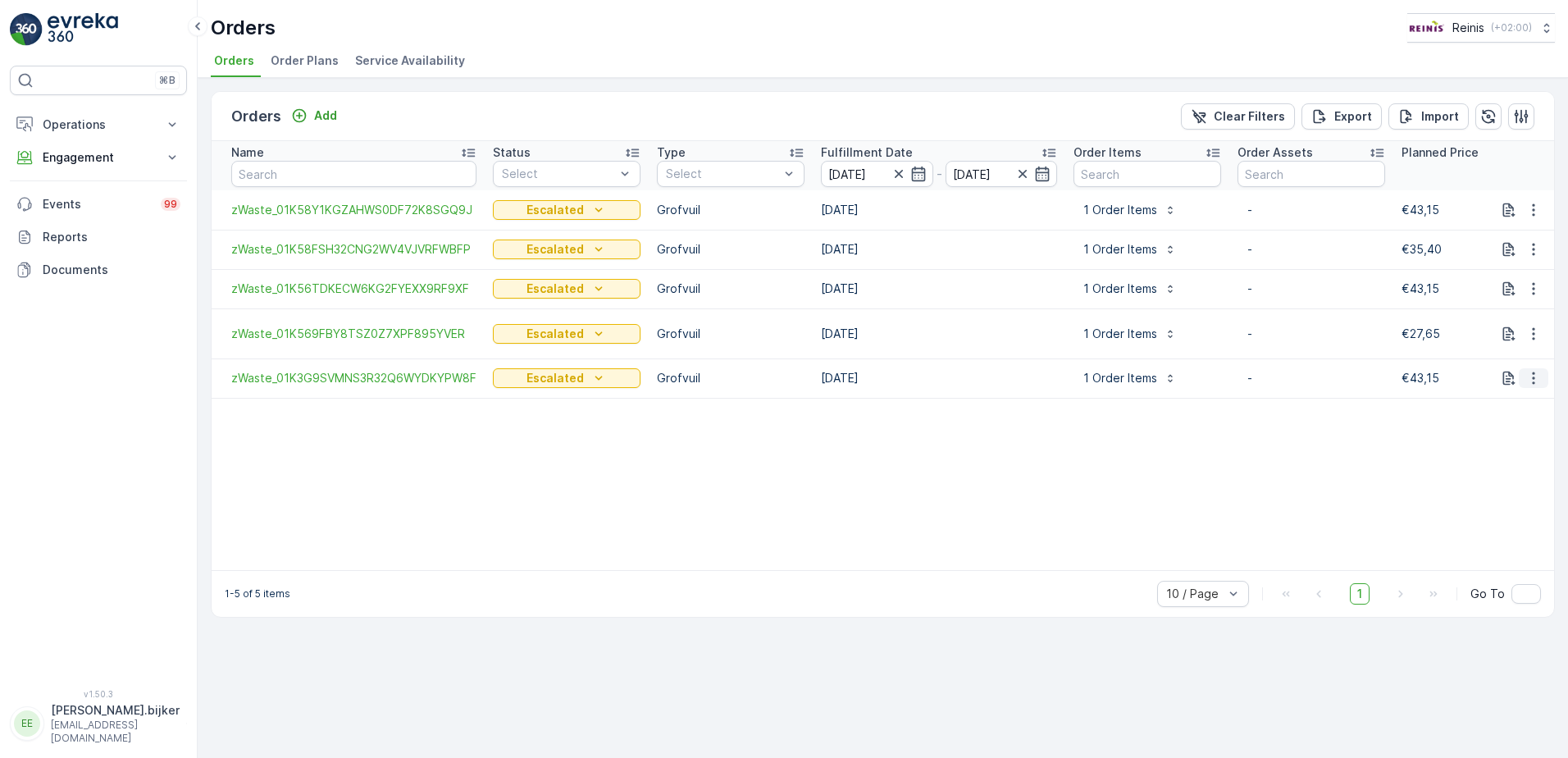
click at [1537, 378] on icon "button" at bounding box center [1533, 377] width 16 height 16
click at [1516, 426] on span "Link Work Order" at bounding box center [1505, 425] width 86 height 16
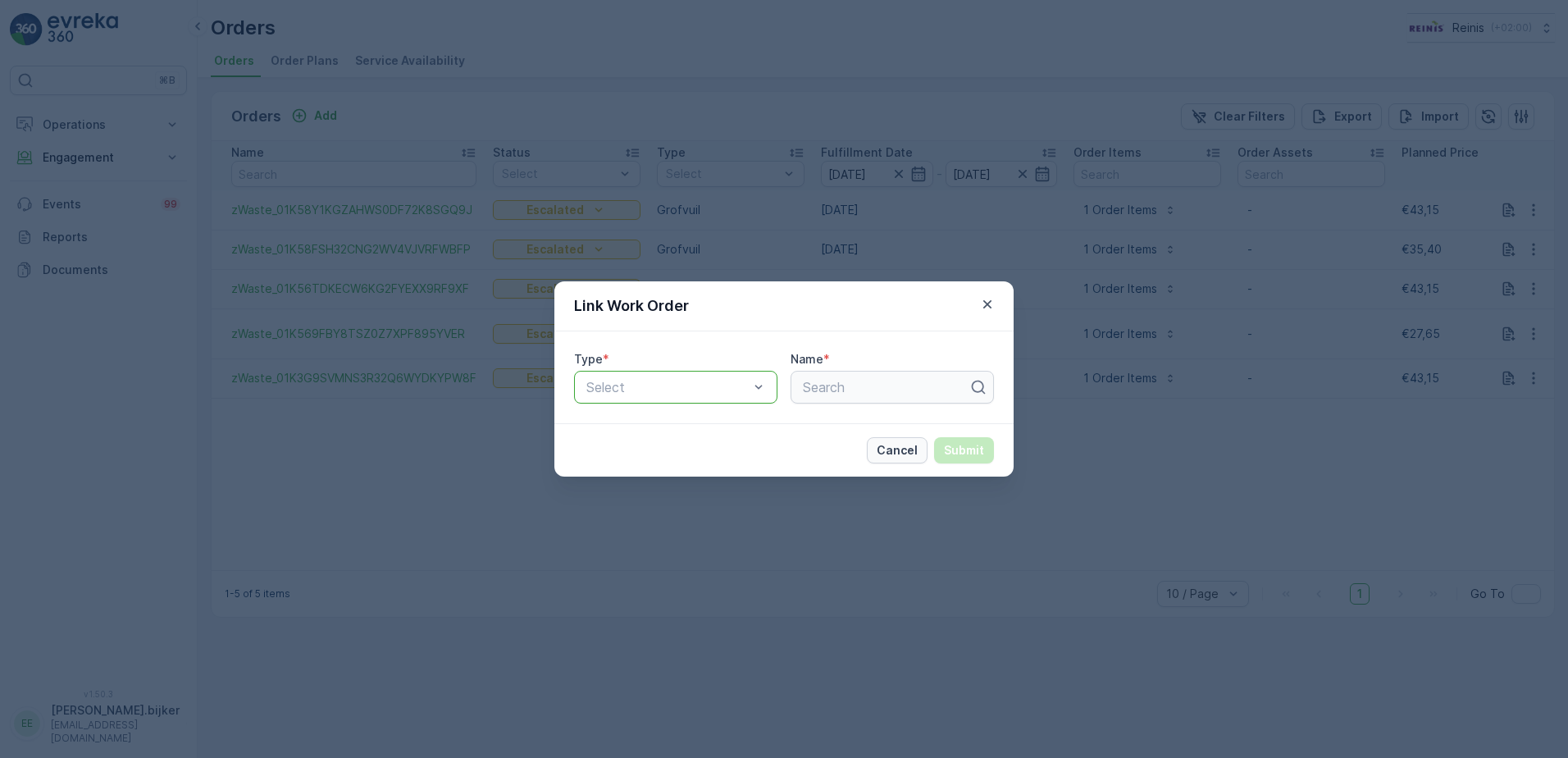
click at [892, 452] on p "Cancel" at bounding box center [897, 449] width 41 height 16
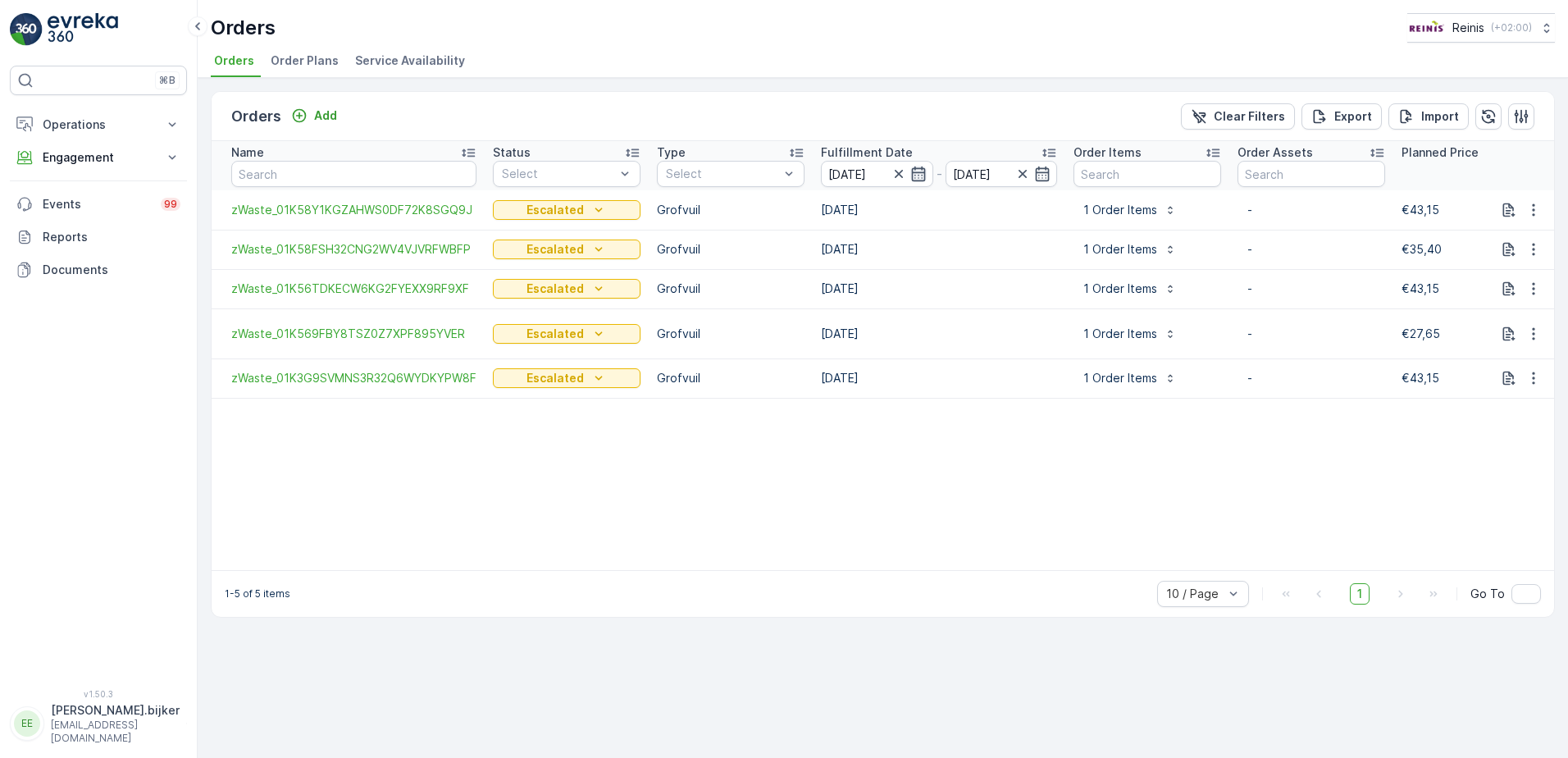
click at [917, 166] on icon "button" at bounding box center [917, 173] width 16 height 16
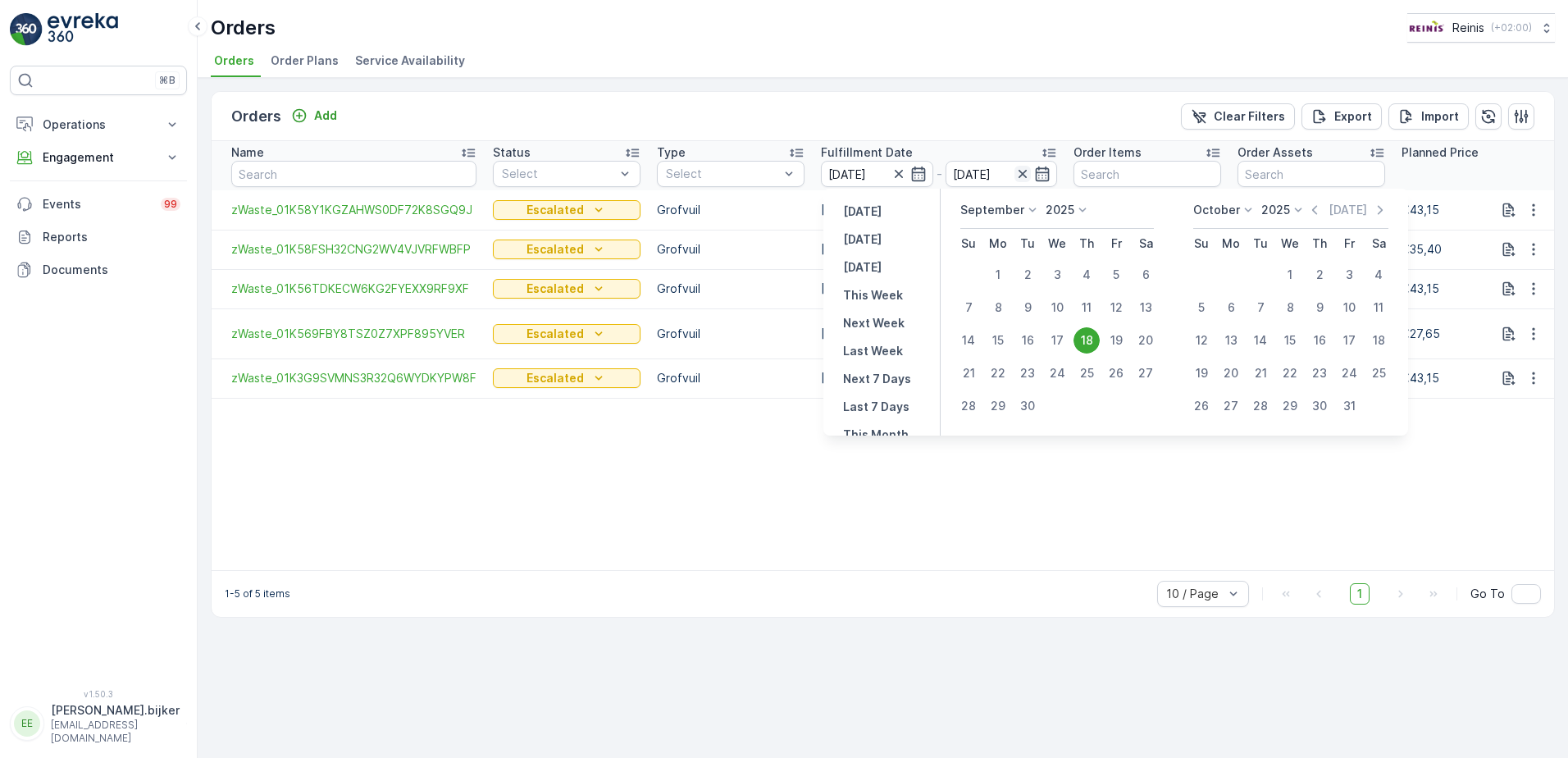
click at [1026, 171] on icon "button" at bounding box center [1022, 173] width 16 height 16
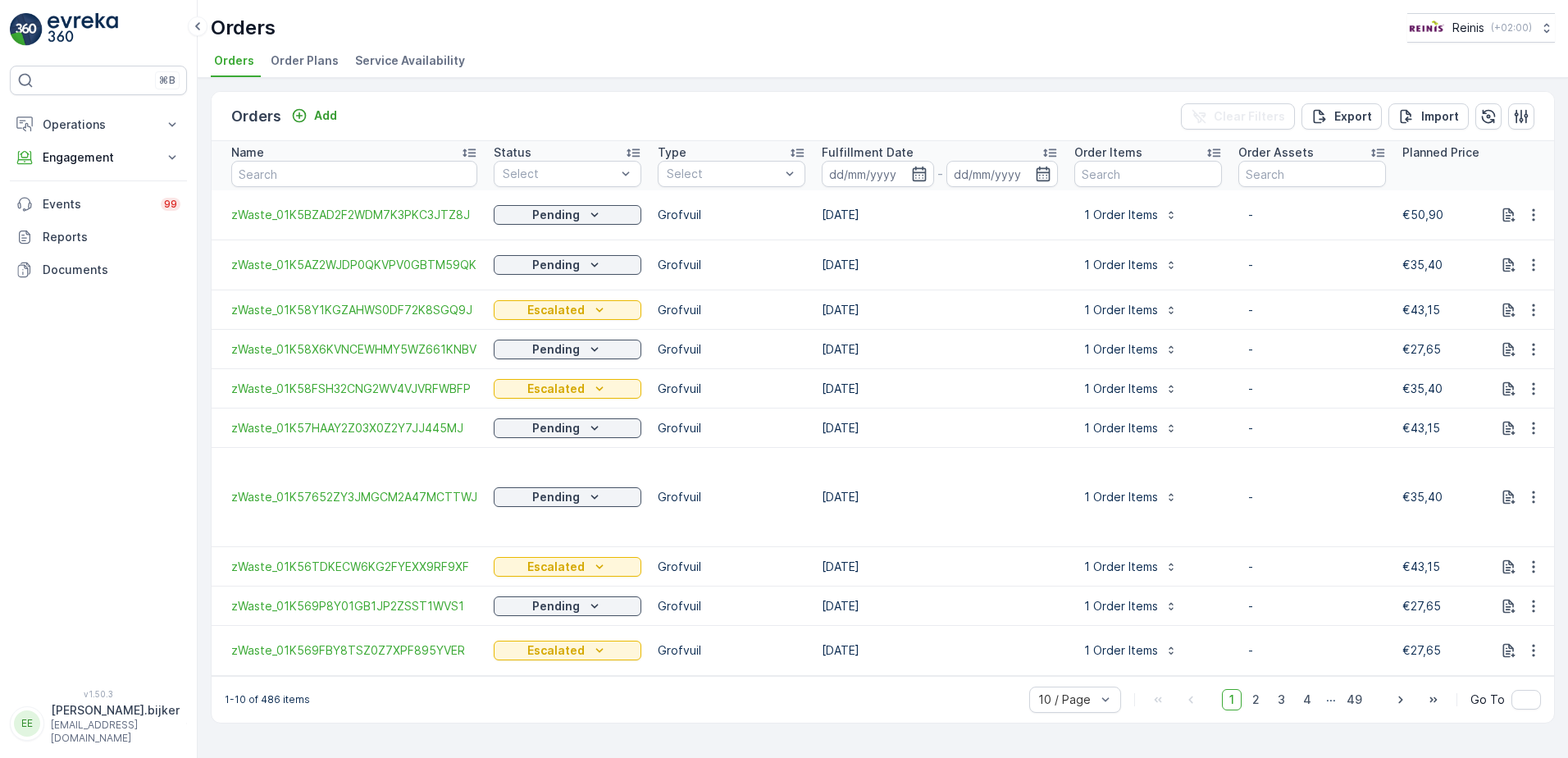
click at [915, 173] on icon "button" at bounding box center [918, 174] width 14 height 15
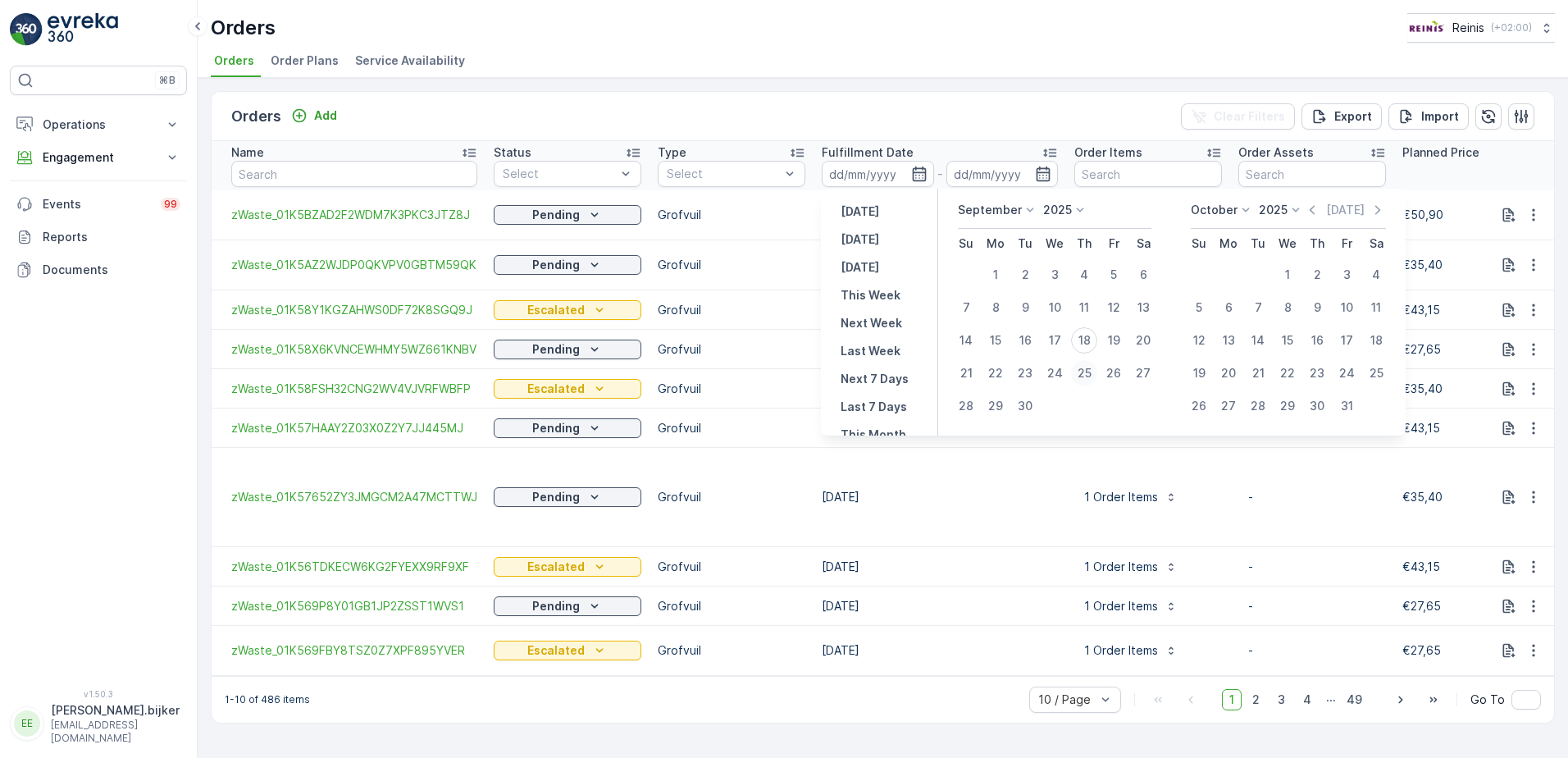
click at [1088, 371] on div "25" at bounding box center [1085, 373] width 27 height 27
type input "[DATE]"
click at [1088, 371] on div "25" at bounding box center [1085, 373] width 27 height 27
type input "[DATE]"
click at [1088, 371] on div "25" at bounding box center [1085, 373] width 27 height 27
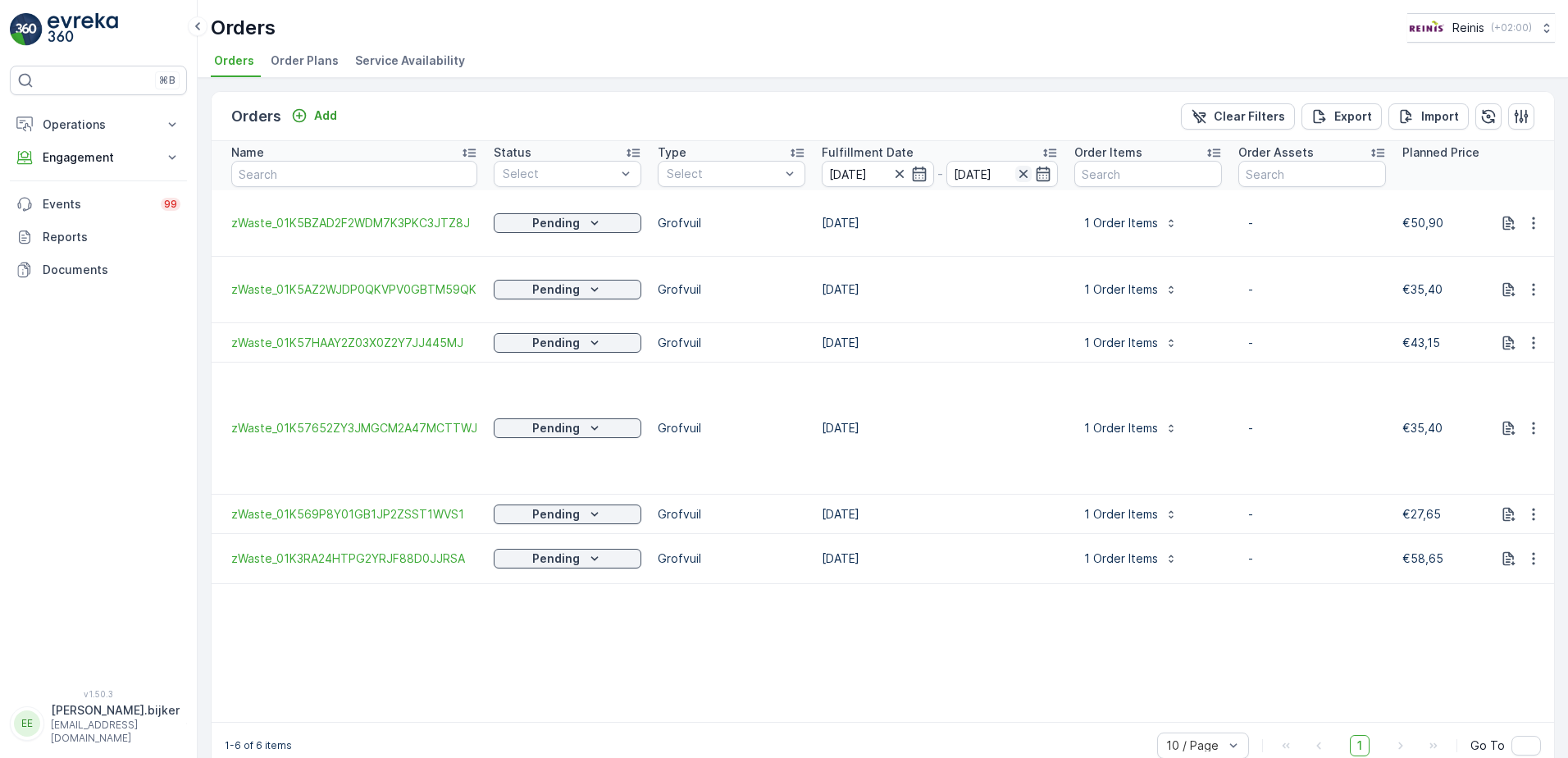
click at [1019, 172] on icon "button" at bounding box center [1023, 174] width 9 height 9
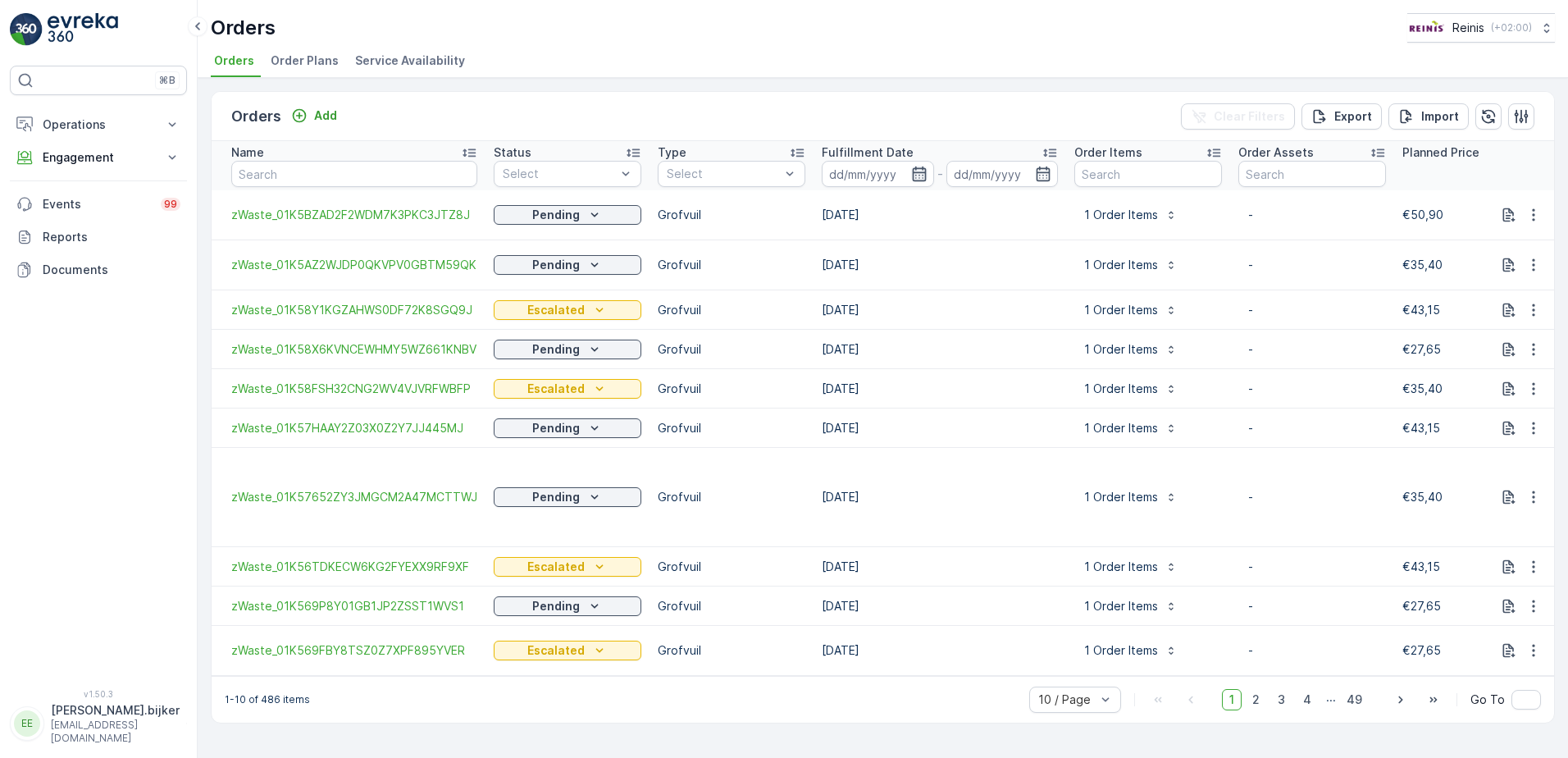
click at [922, 174] on icon "button" at bounding box center [918, 173] width 16 height 16
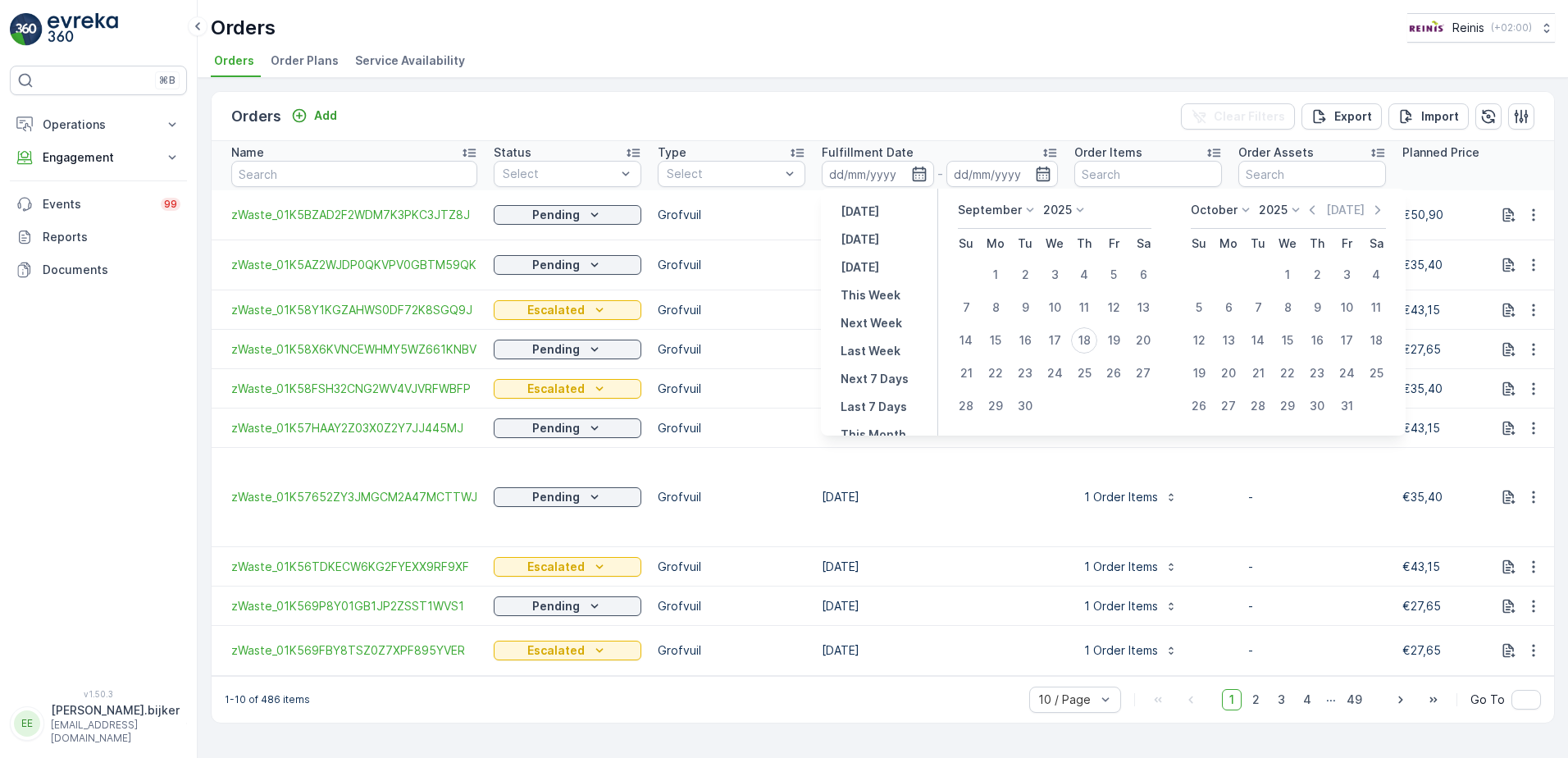
click at [1024, 207] on icon at bounding box center [1030, 209] width 16 height 16
click at [992, 349] on div "October" at bounding box center [991, 357] width 60 height 23
click at [1085, 277] on div "2" at bounding box center [1085, 275] width 27 height 27
type input "[DATE]"
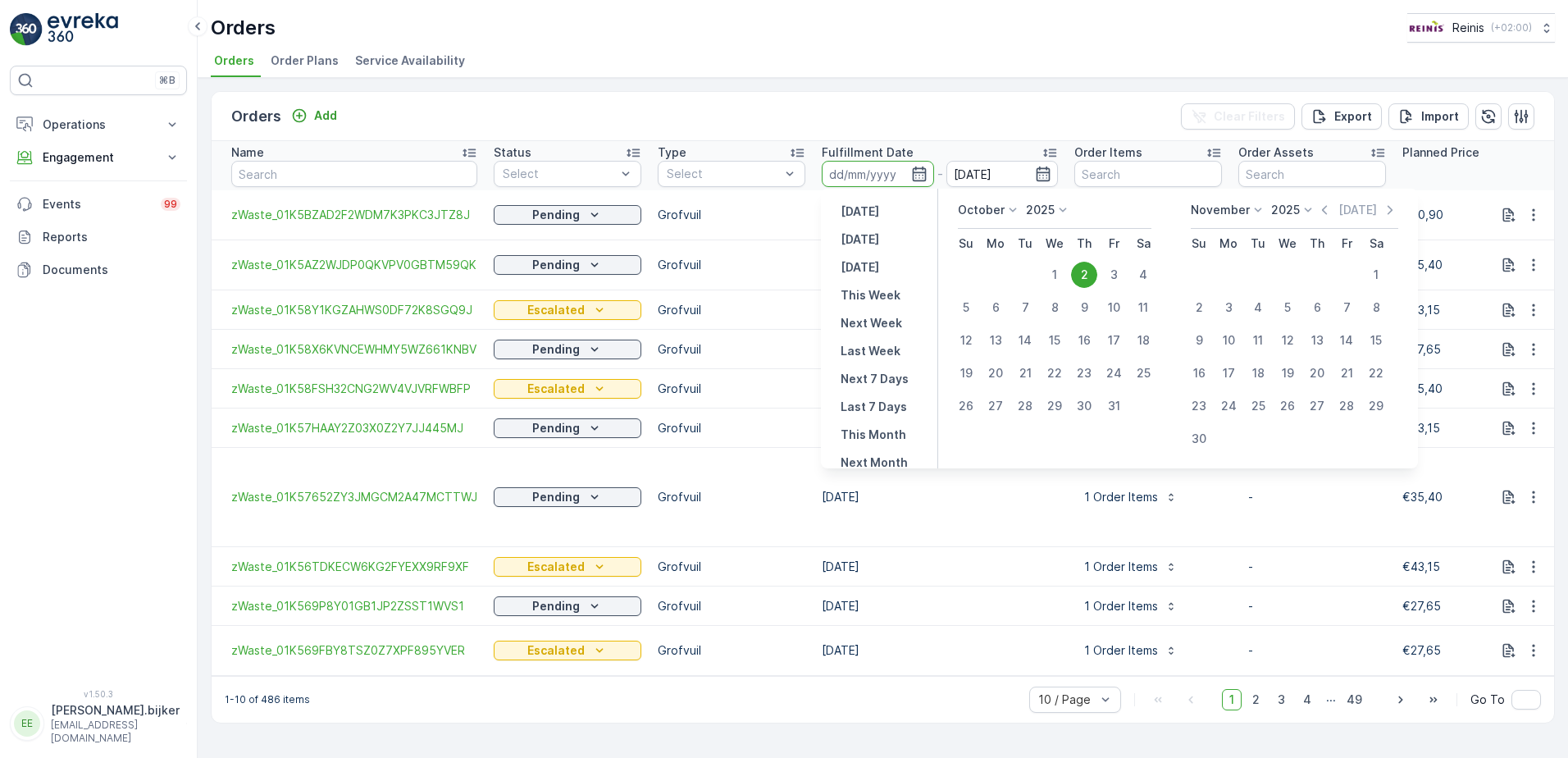
click at [1085, 277] on div "2" at bounding box center [1085, 275] width 27 height 27
type input "[DATE]"
click at [1085, 277] on div "2" at bounding box center [1085, 275] width 27 height 27
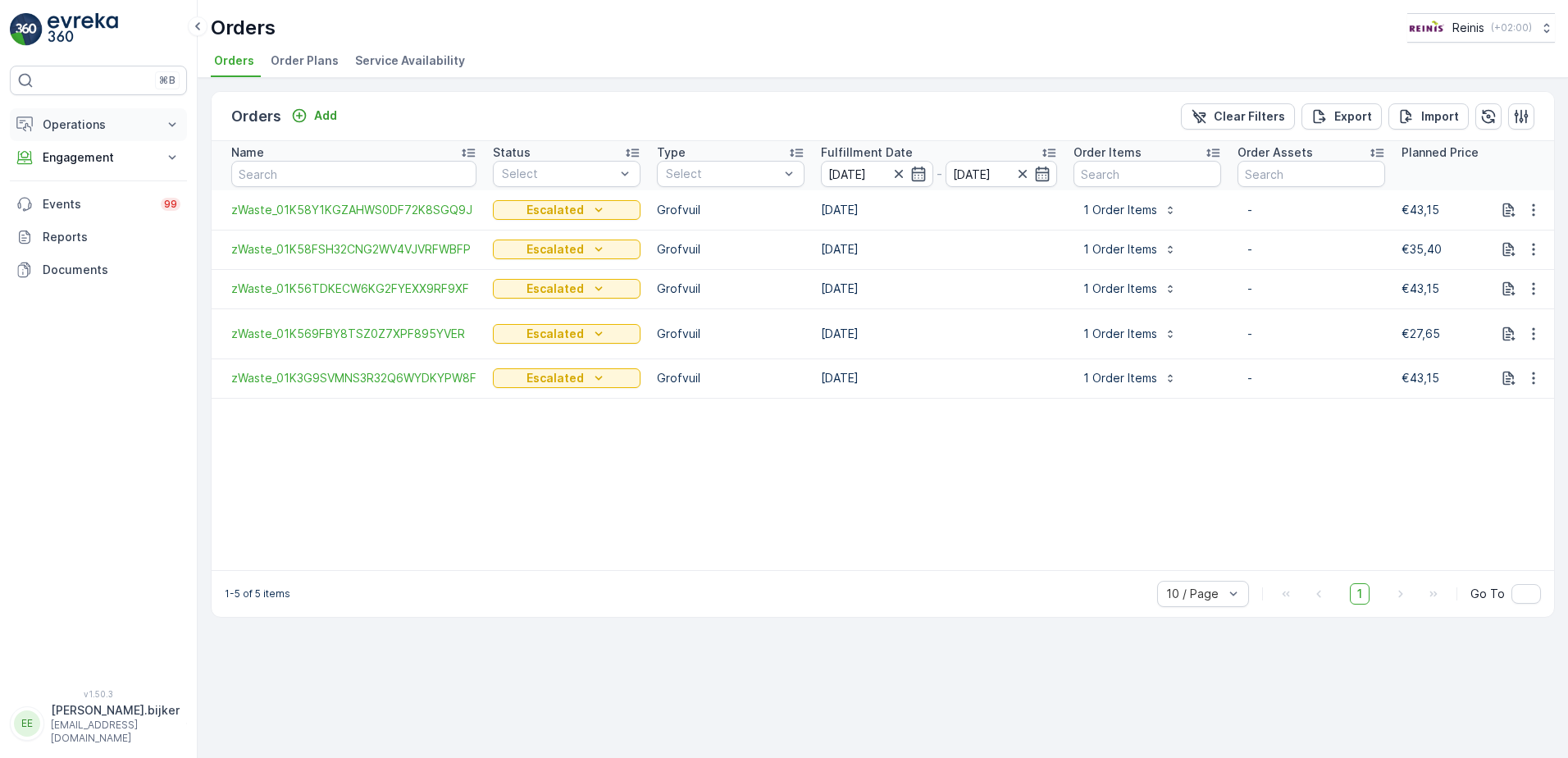
click at [109, 122] on p "Operations" at bounding box center [98, 124] width 111 height 16
click at [86, 195] on p "Routes & Tasks" at bounding box center [84, 198] width 85 height 16
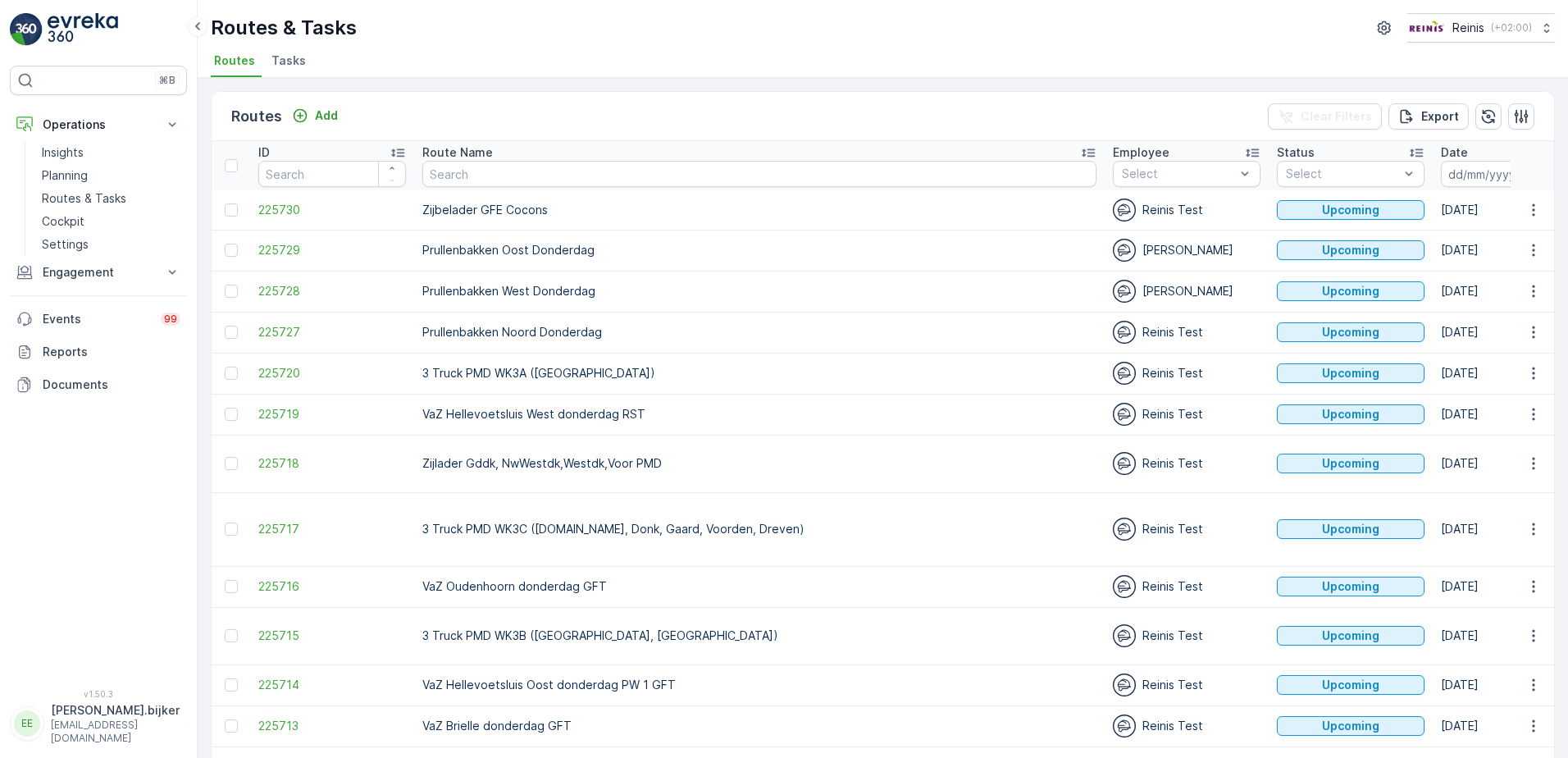
click at [1530, 171] on icon "button" at bounding box center [1538, 173] width 16 height 16
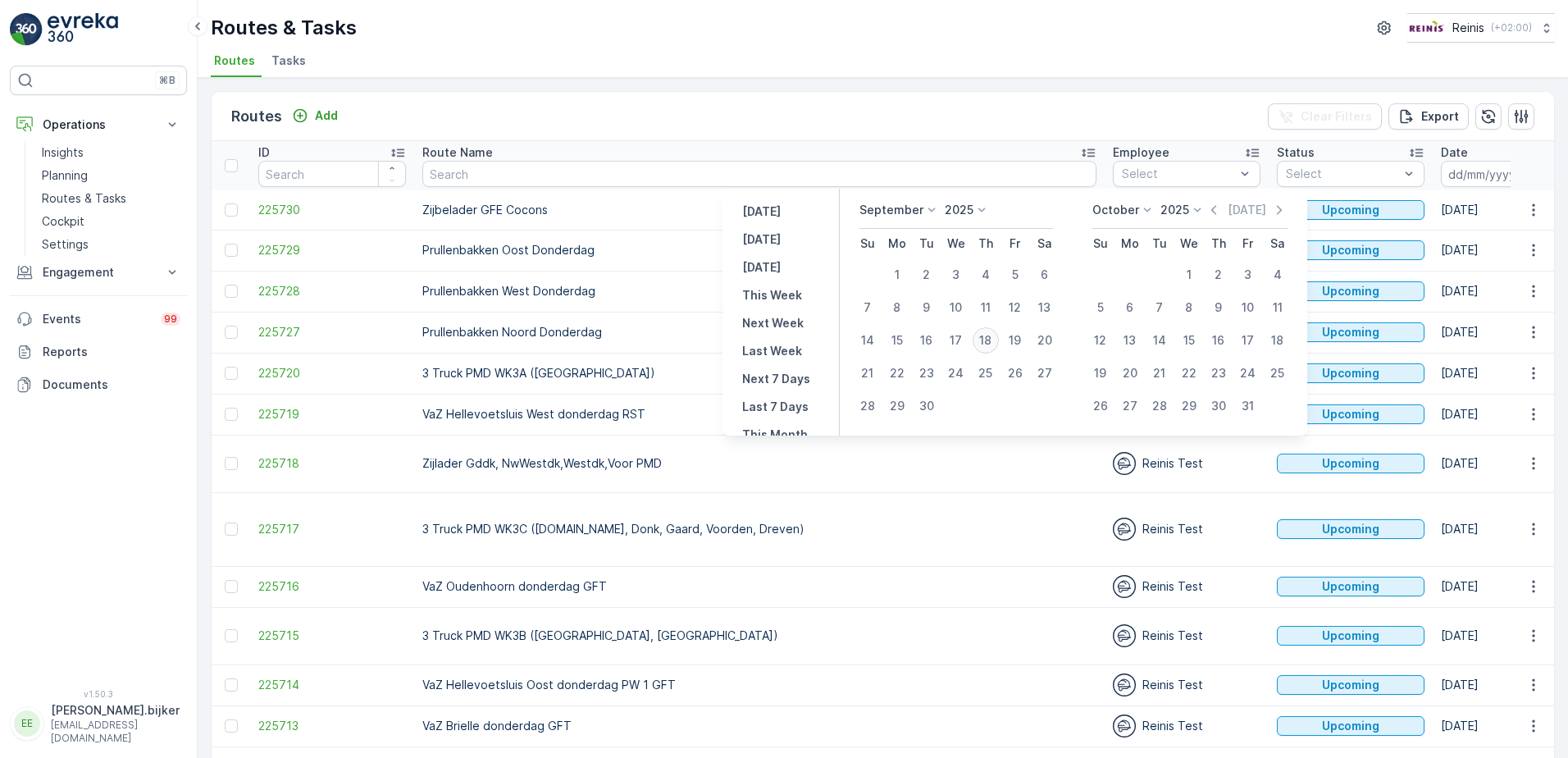
click at [985, 342] on div "18" at bounding box center [986, 340] width 27 height 27
type input "[DATE]"
click at [985, 342] on div "18" at bounding box center [986, 340] width 27 height 27
type input "[DATE]"
click at [985, 342] on div "18" at bounding box center [986, 340] width 27 height 27
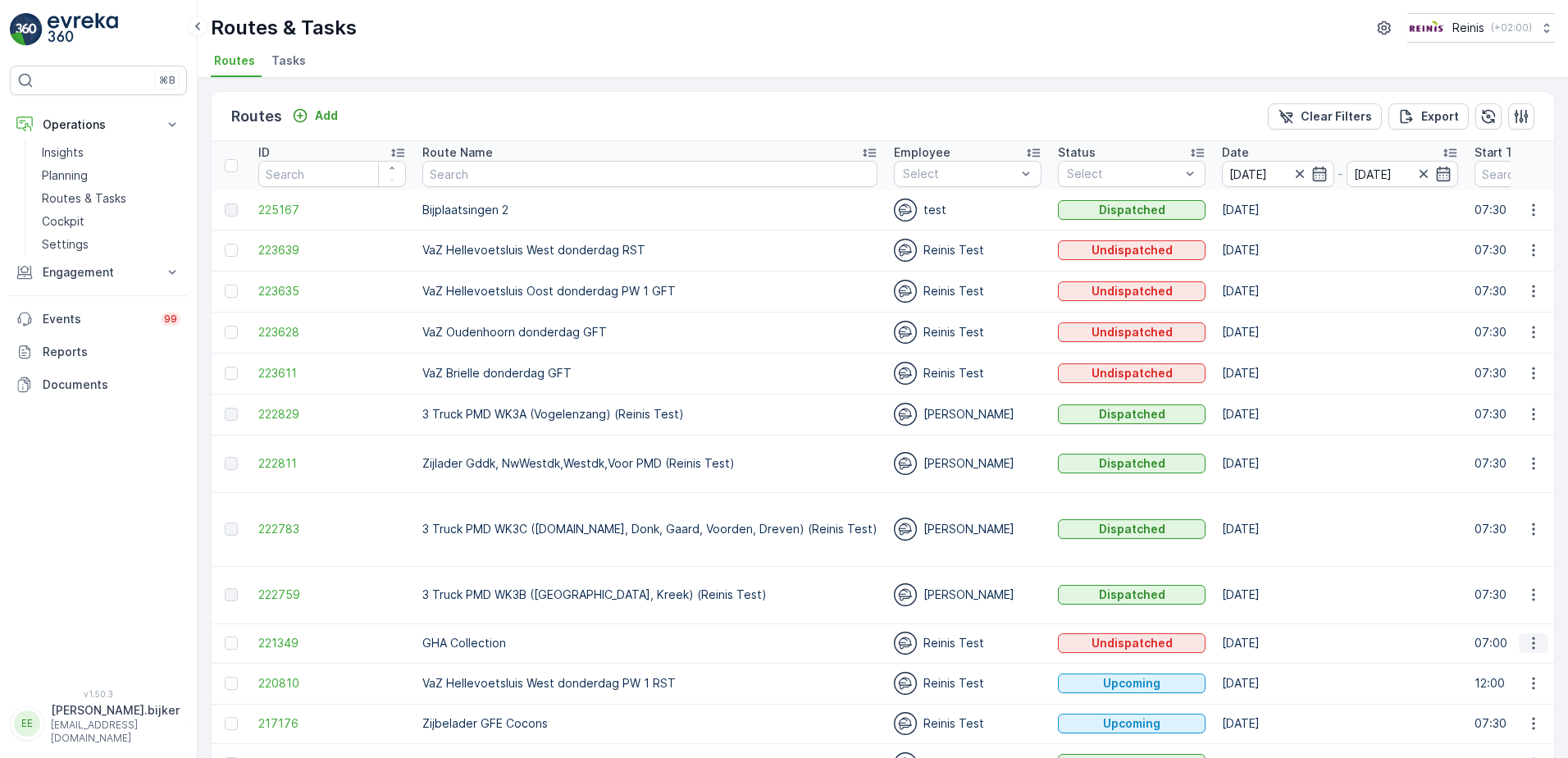
click at [1520, 633] on button "button" at bounding box center [1533, 642] width 29 height 20
click at [1504, 457] on span "See More Details" at bounding box center [1495, 463] width 95 height 16
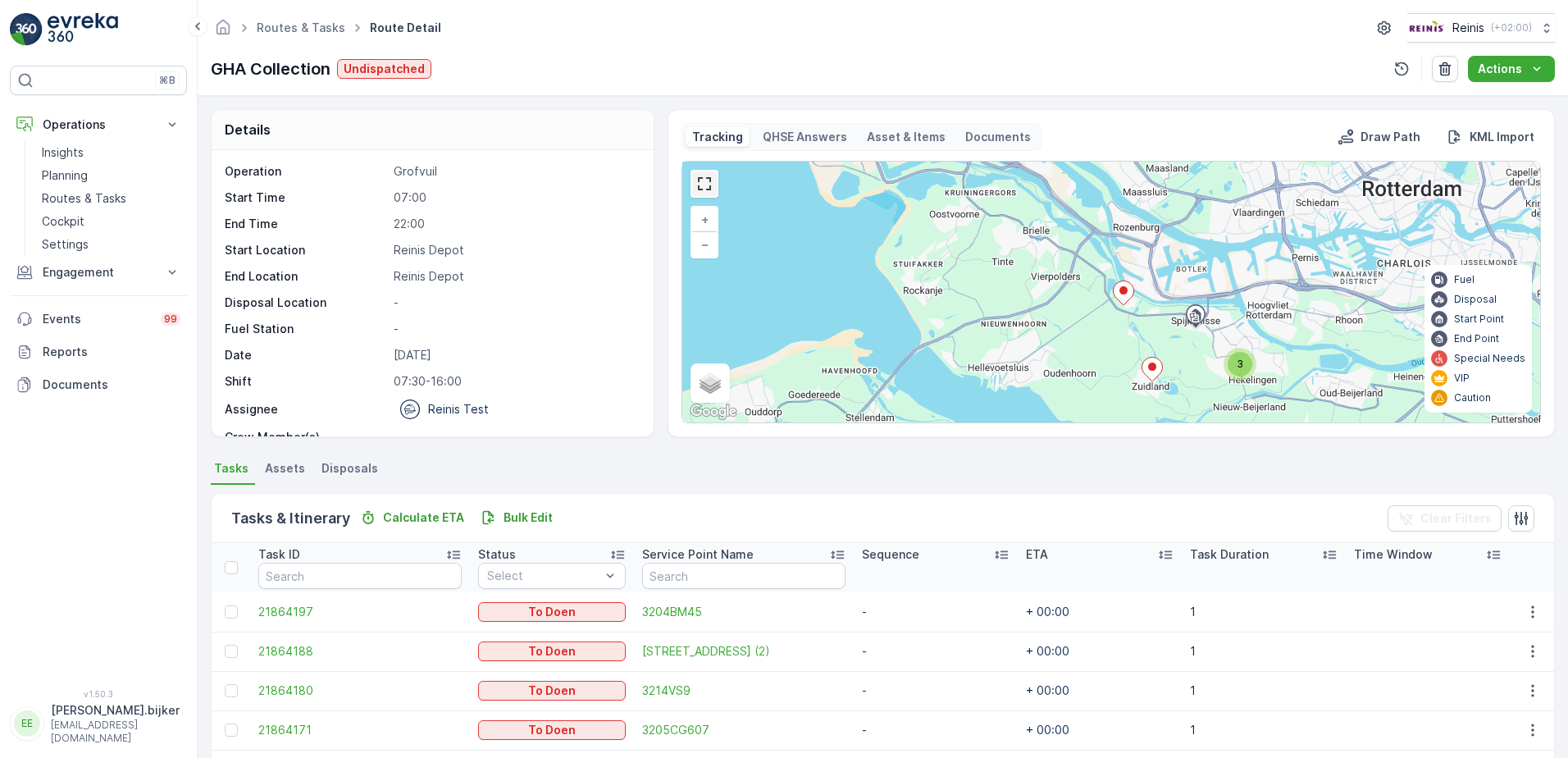
click at [708, 183] on link at bounding box center [705, 183] width 25 height 25
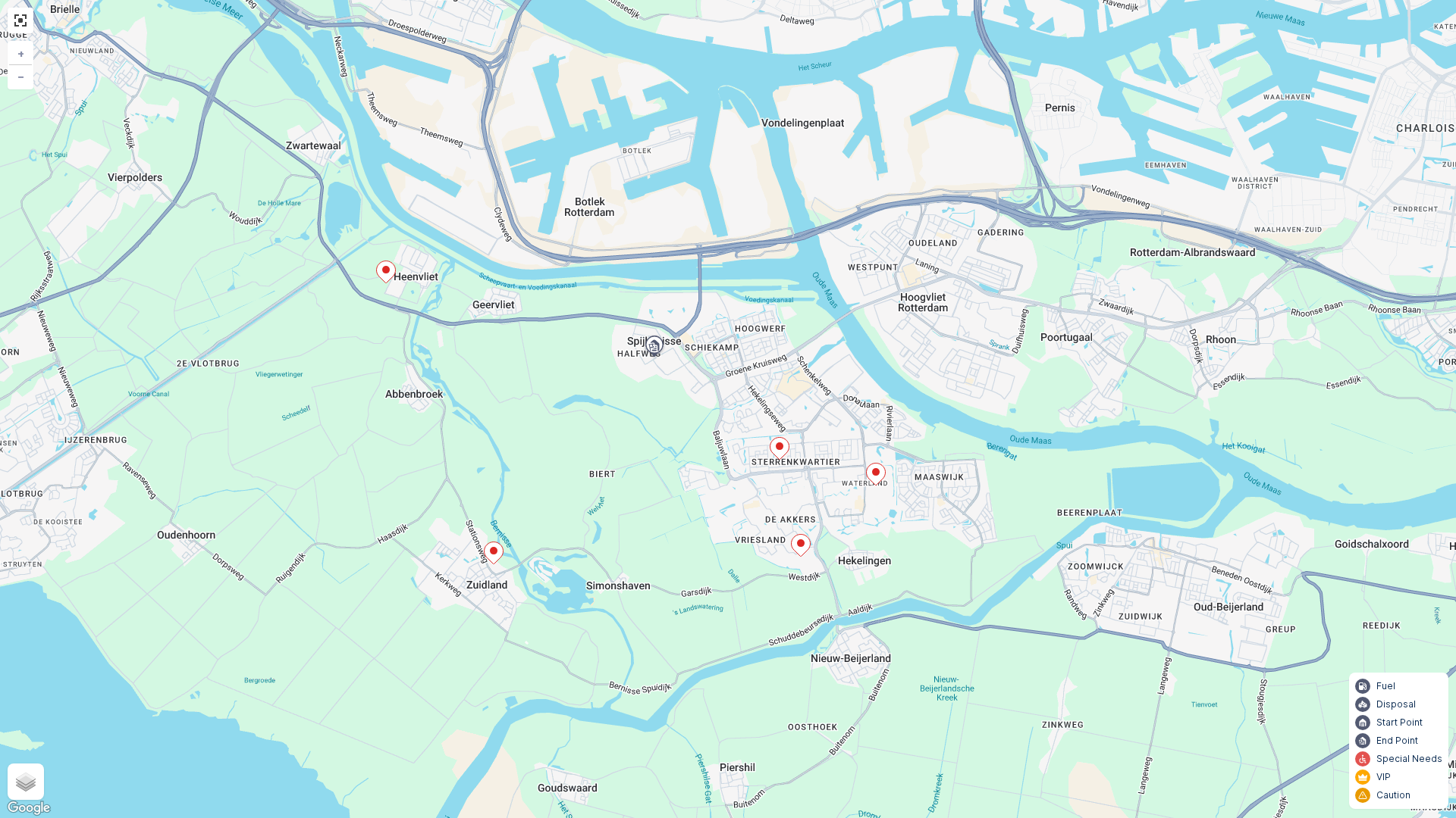
click at [741, 189] on div "+ − Satellite Roadmap Terrain Hybrid Leaflet Keyboard shortcuts Map Data Map da…" at bounding box center [728, 409] width 1456 height 818
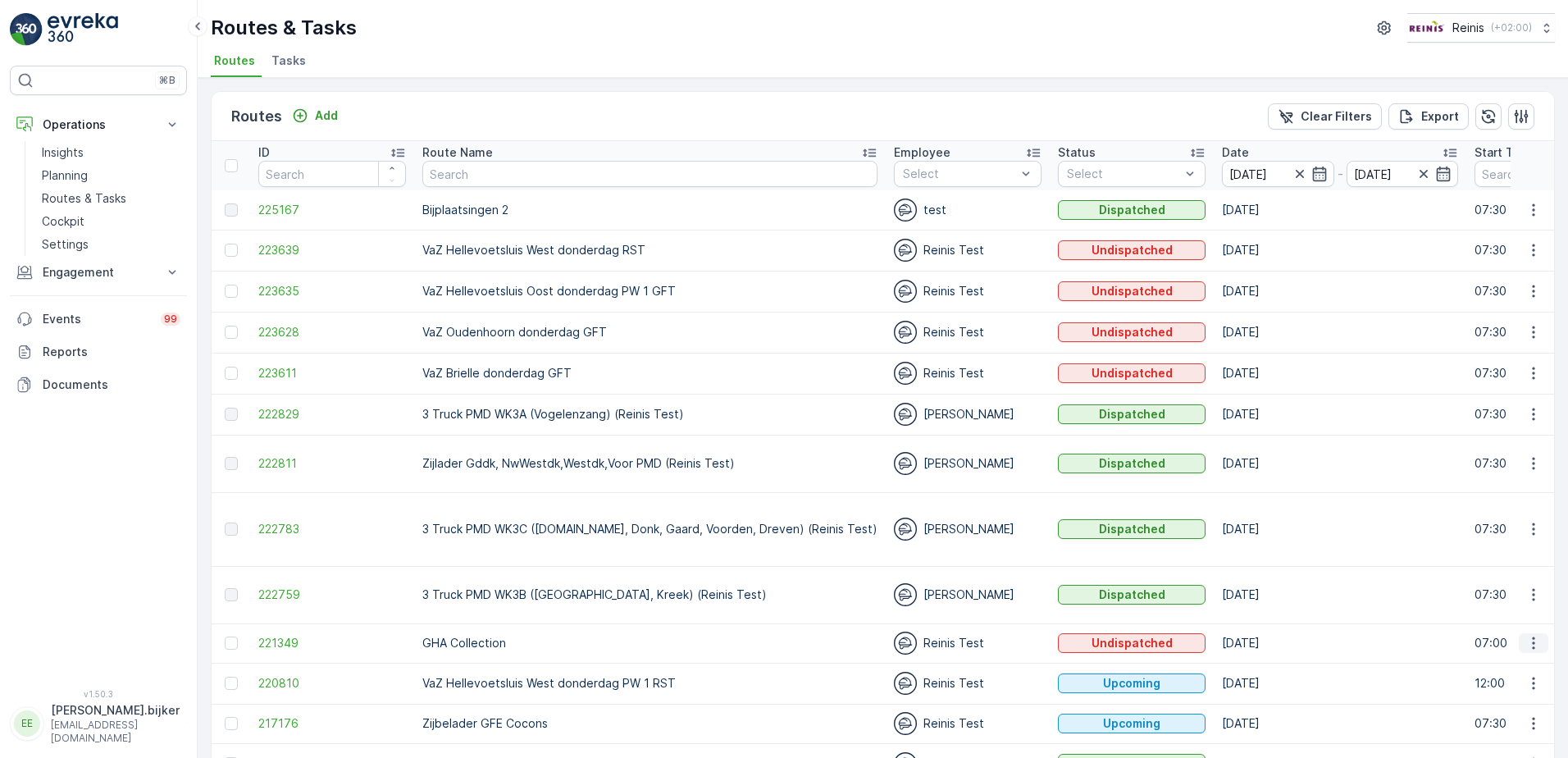
click at [1534, 633] on button "button" at bounding box center [1533, 642] width 29 height 20
click at [1521, 553] on span "Change Assignee" at bounding box center [1495, 555] width 96 height 16
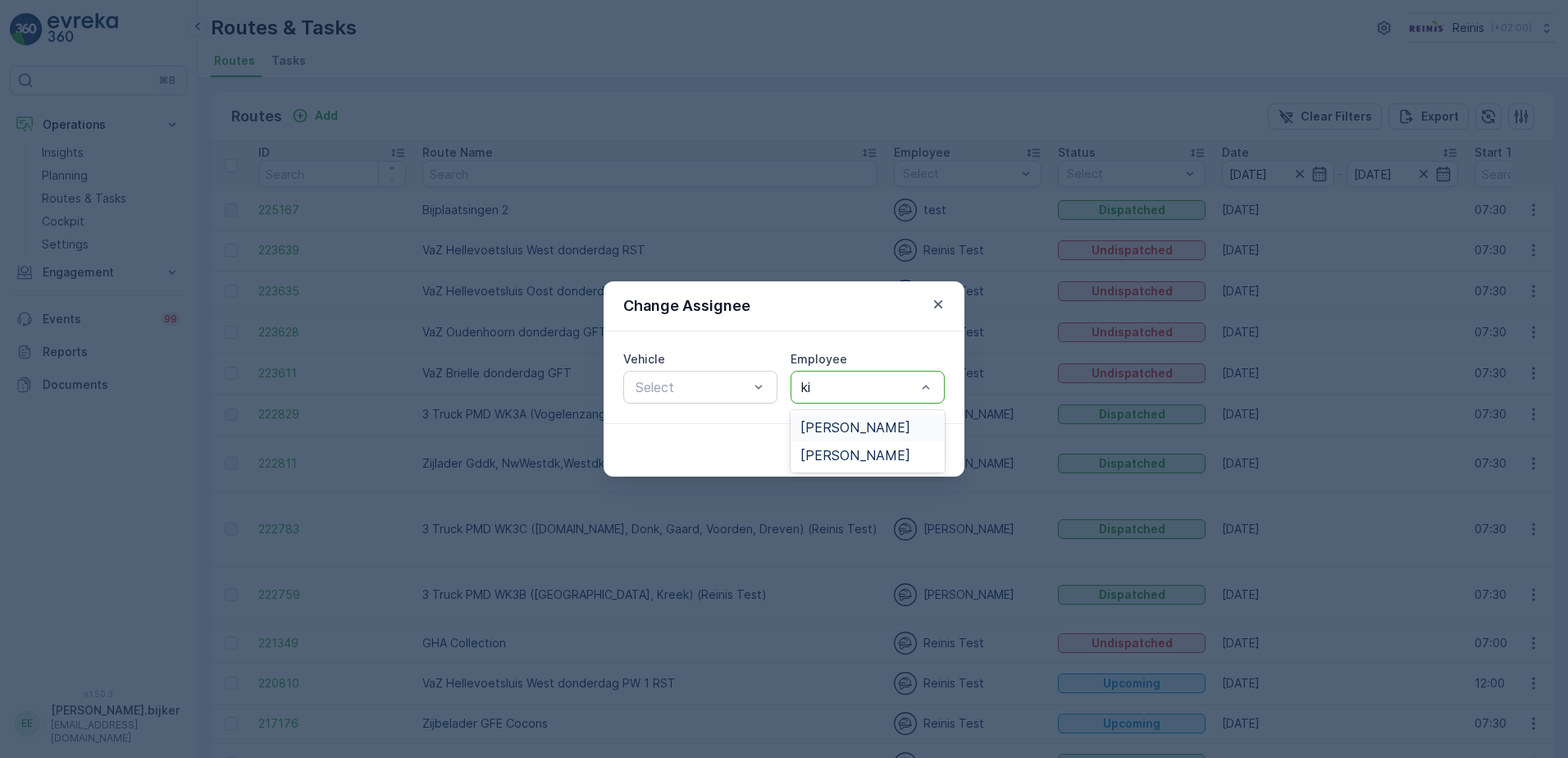
type input "kim"
click at [918, 423] on div "Kimberly Wesdijk" at bounding box center [868, 427] width 135 height 15
click at [912, 451] on p "Submit" at bounding box center [915, 449] width 40 height 16
